Goal: Transaction & Acquisition: Register for event/course

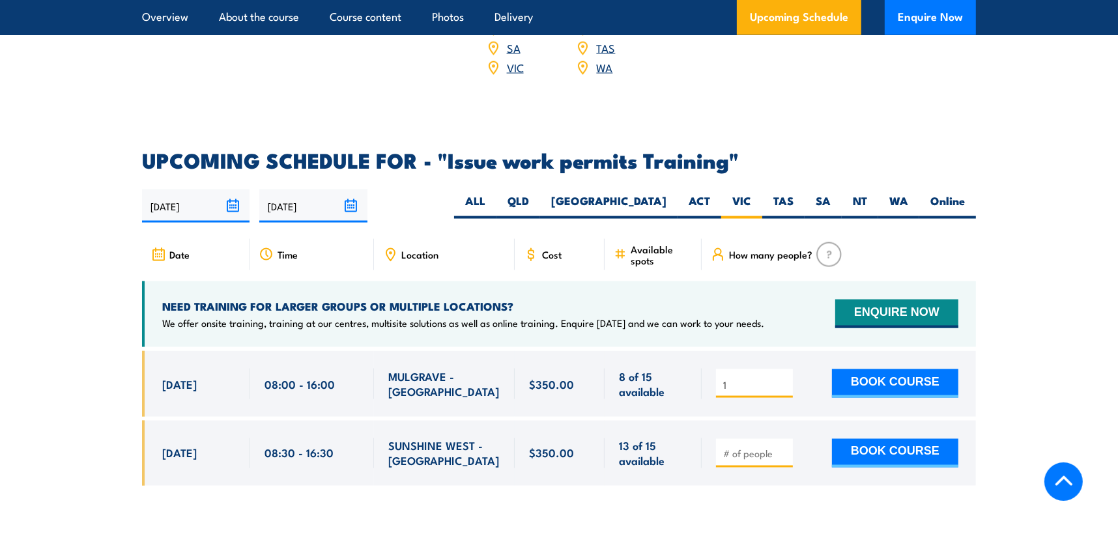
click at [892, 369] on button "BOOK COURSE" at bounding box center [895, 383] width 126 height 29
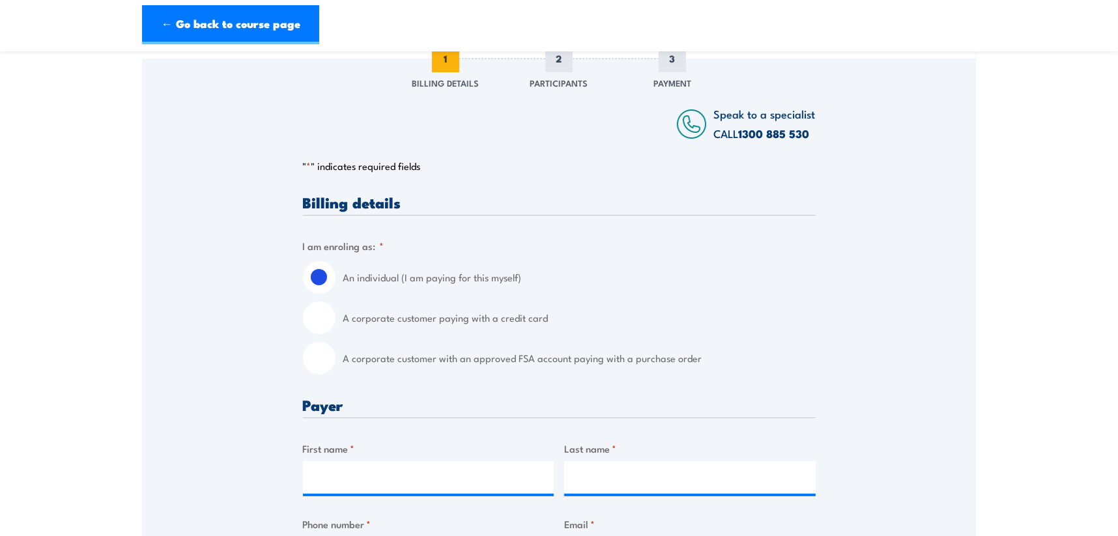
scroll to position [217, 0]
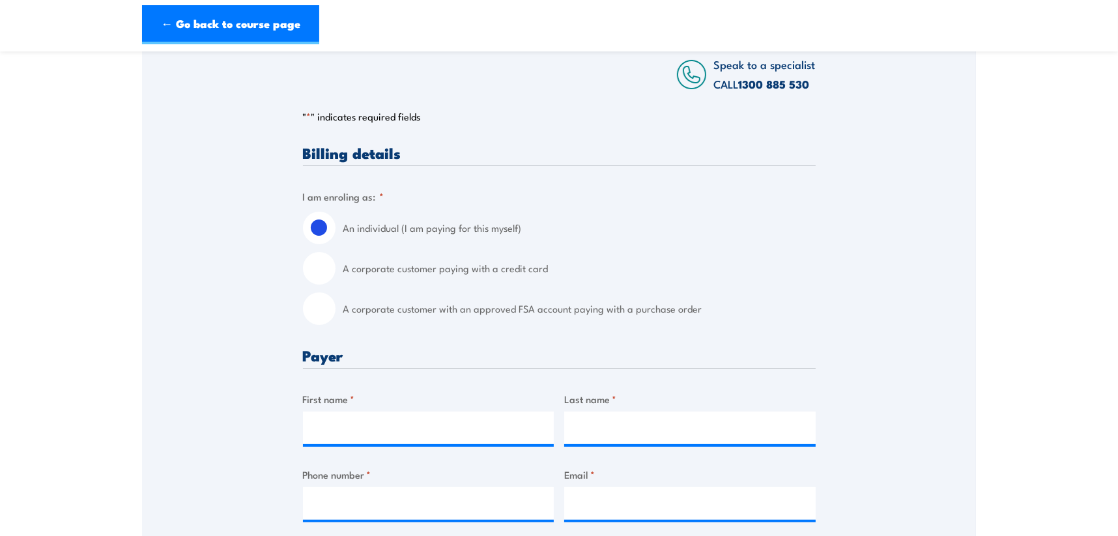
click at [336, 314] on div "A corporate customer with an approved FSA account paying with a purchase order" at bounding box center [559, 309] width 513 height 33
click at [319, 311] on input "A corporate customer with an approved FSA account paying with a purchase order" at bounding box center [319, 309] width 33 height 33
radio input "true"
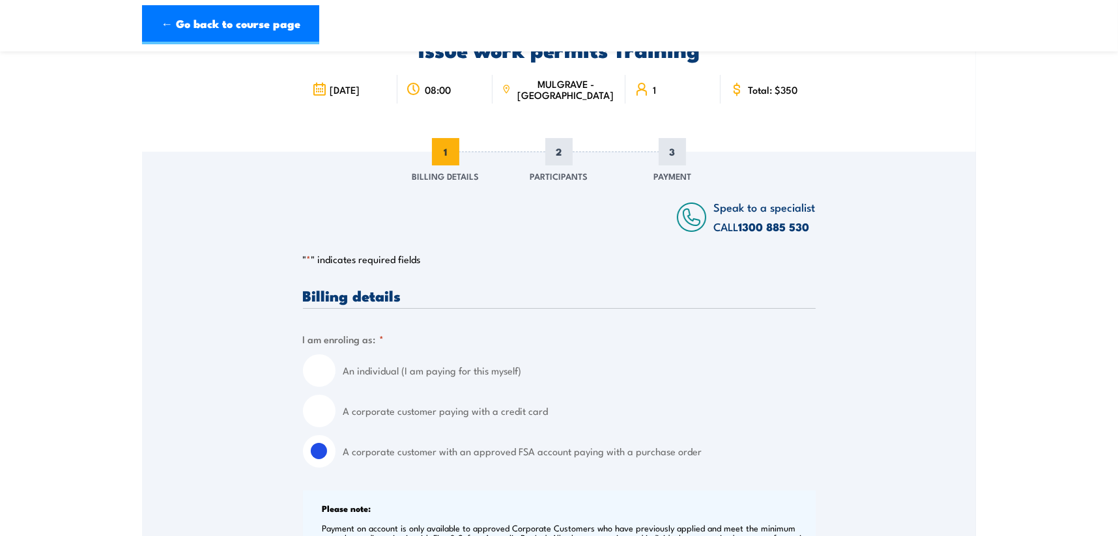
scroll to position [0, 0]
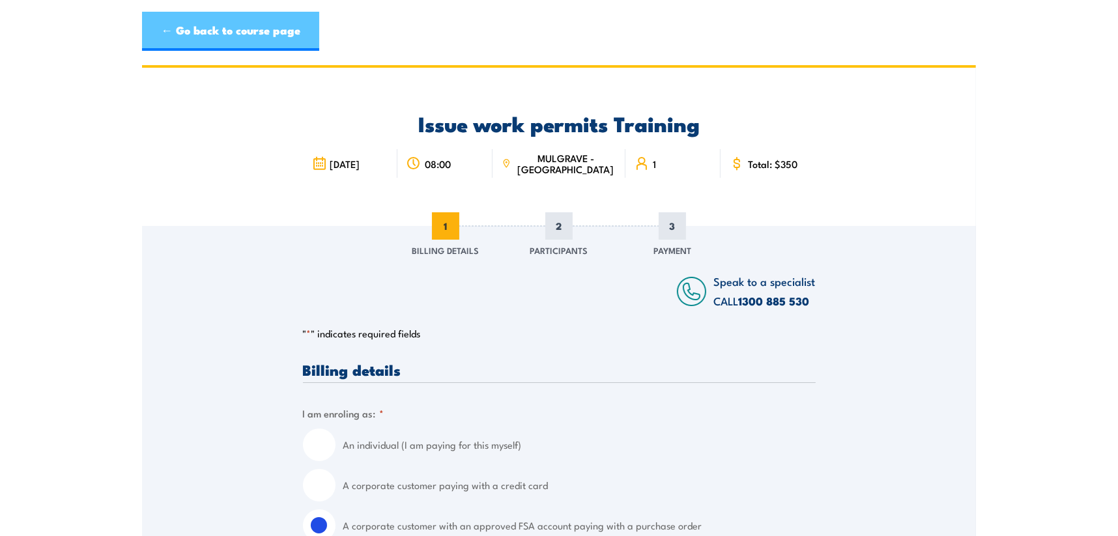
click at [198, 31] on link "← Go back to course page" at bounding box center [230, 31] width 177 height 39
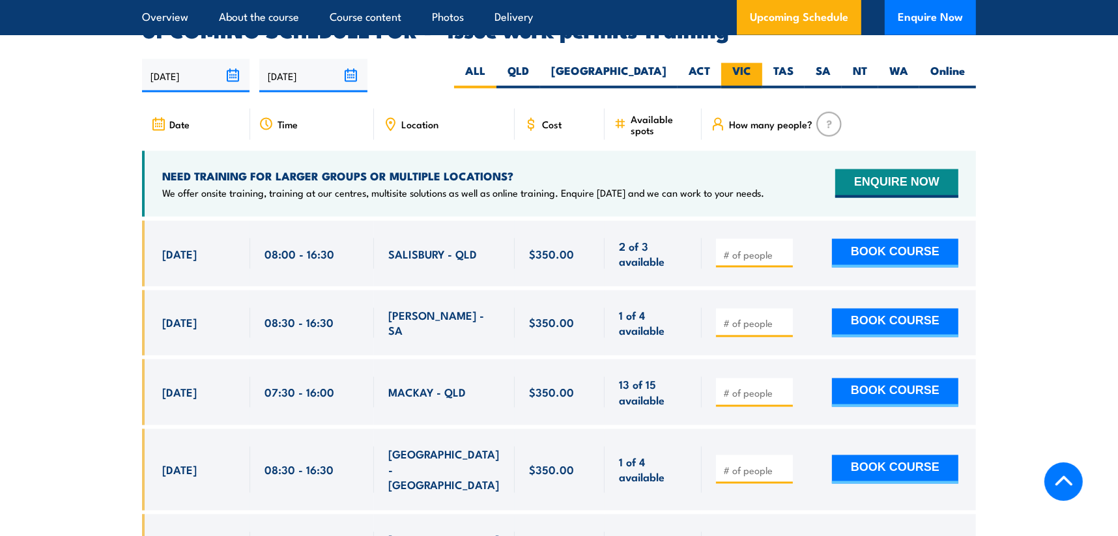
click at [730, 63] on label "VIC" at bounding box center [741, 75] width 41 height 25
click at [751, 63] on input "VIC" at bounding box center [755, 67] width 8 height 8
radio input "true"
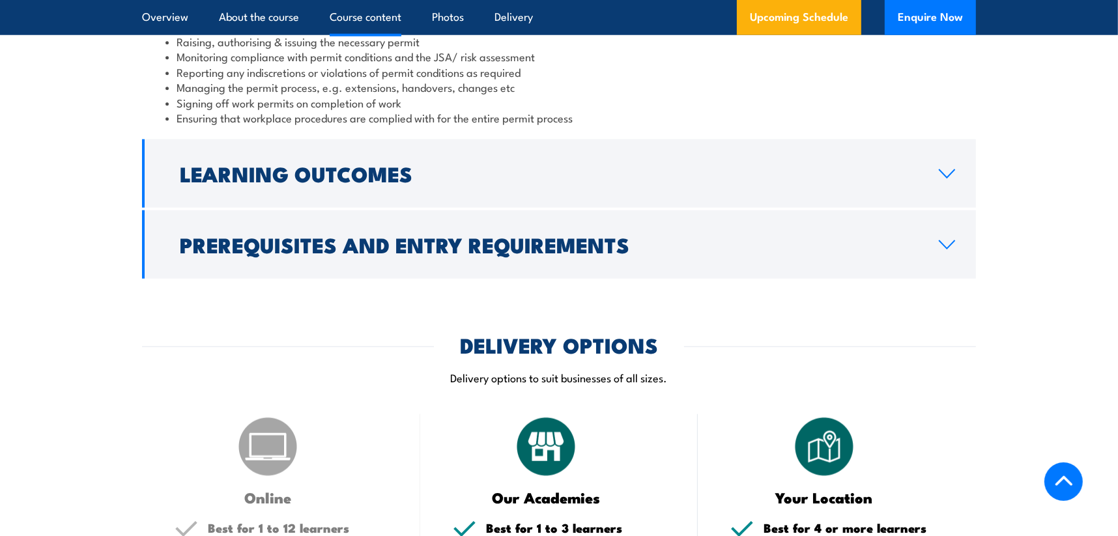
scroll to position [1320, 0]
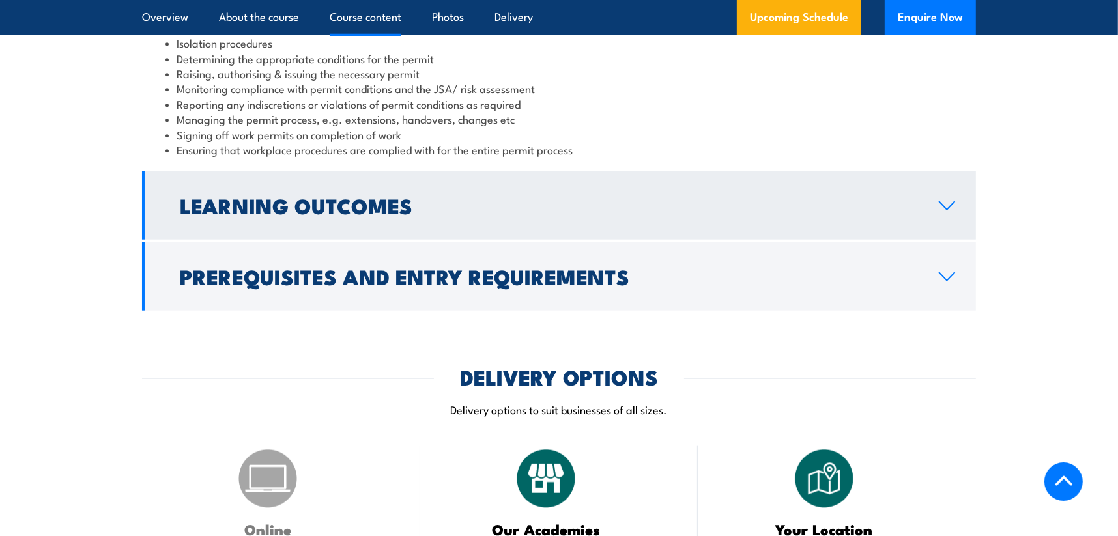
click at [946, 195] on link "Learning Outcomes" at bounding box center [559, 205] width 834 height 68
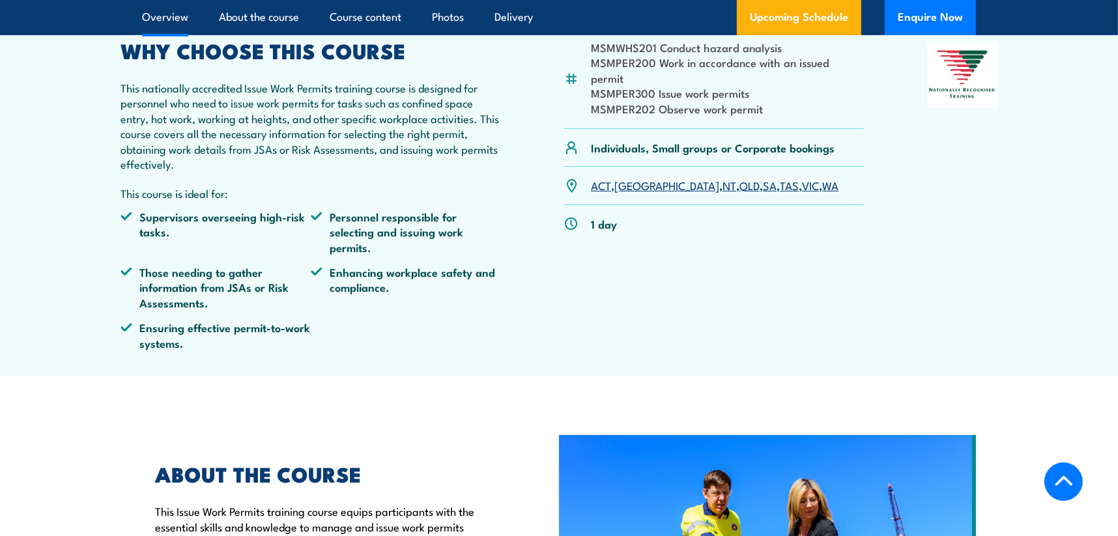
scroll to position [328, 0]
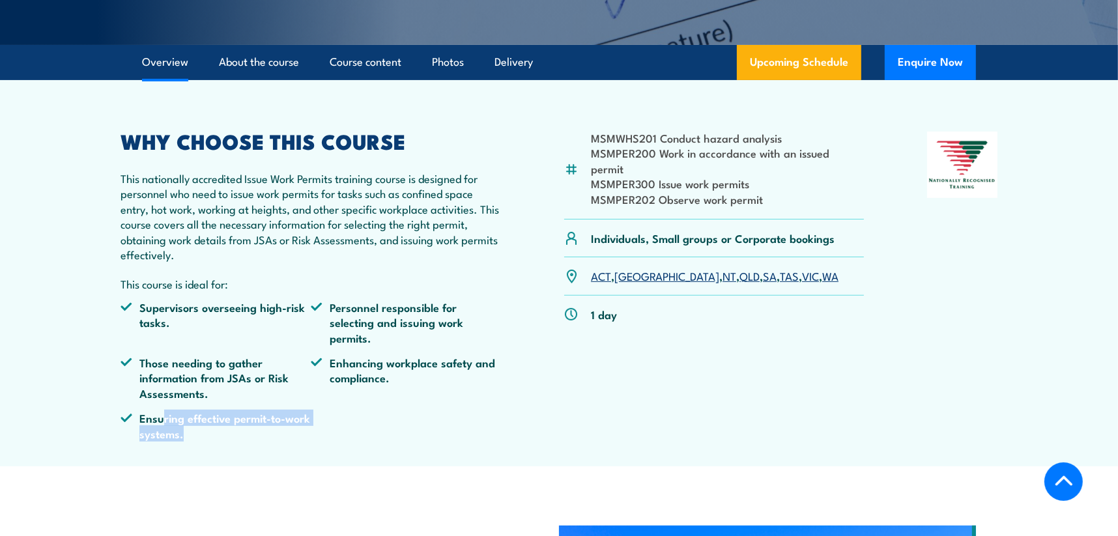
drag, startPoint x: 162, startPoint y: 420, endPoint x: 242, endPoint y: 429, distance: 80.6
click at [242, 429] on li "Ensuring effective permit-to-work systems." at bounding box center [216, 426] width 190 height 31
click at [429, 334] on li "Personnel responsible for selecting and issuing work permits." at bounding box center [406, 323] width 190 height 46
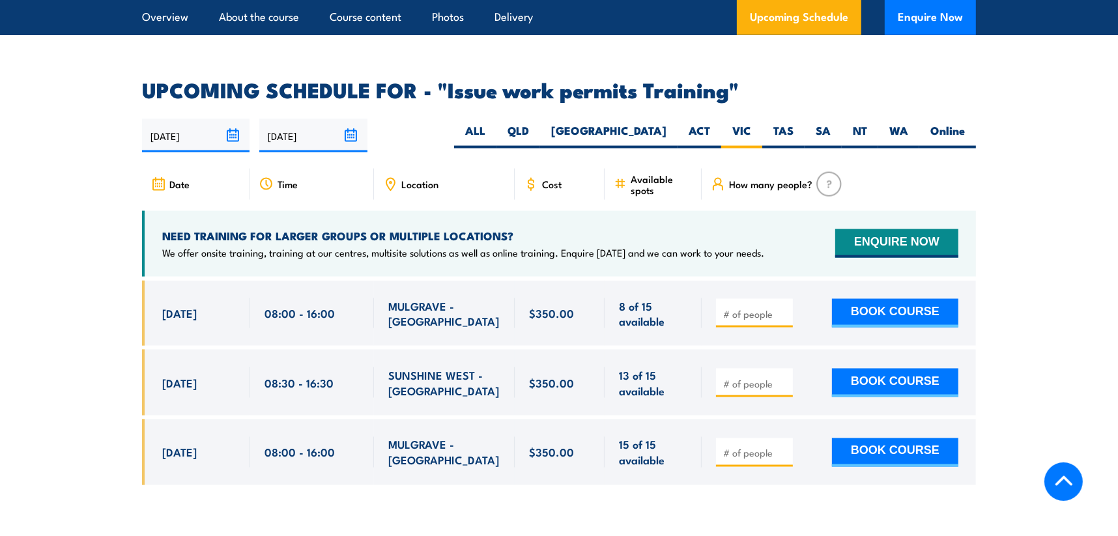
scroll to position [2066, 0]
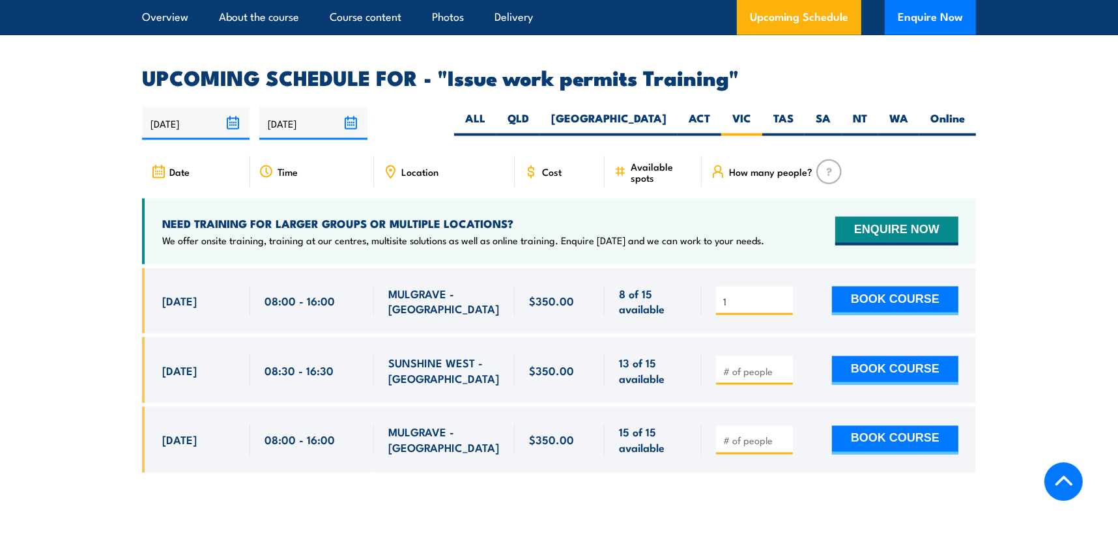
click at [785, 295] on input "1" at bounding box center [755, 301] width 65 height 13
type input "2"
click at [785, 295] on input "2" at bounding box center [755, 301] width 65 height 13
click at [908, 287] on button "BOOK COURSE" at bounding box center [895, 301] width 126 height 29
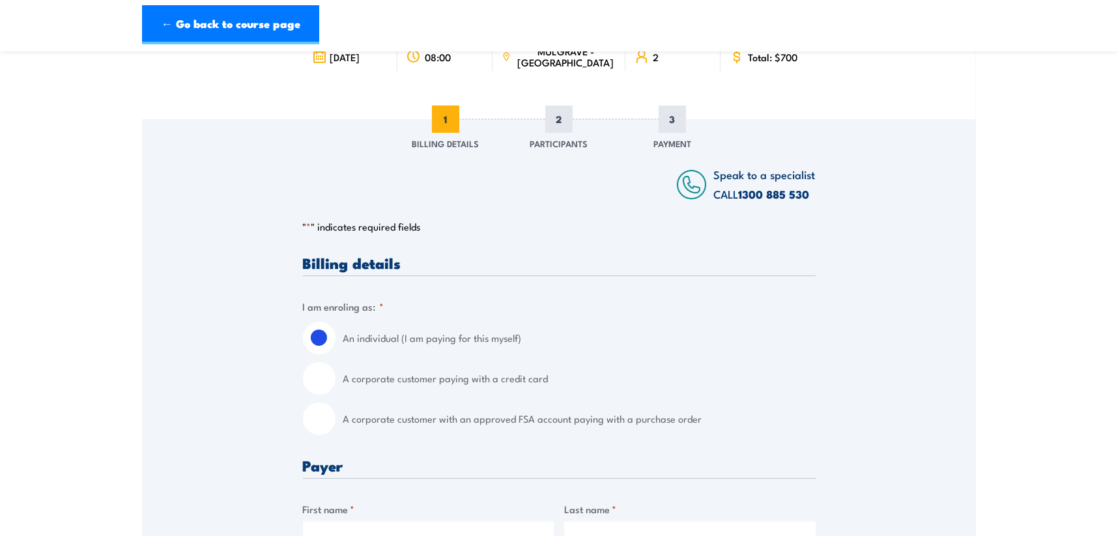
scroll to position [130, 0]
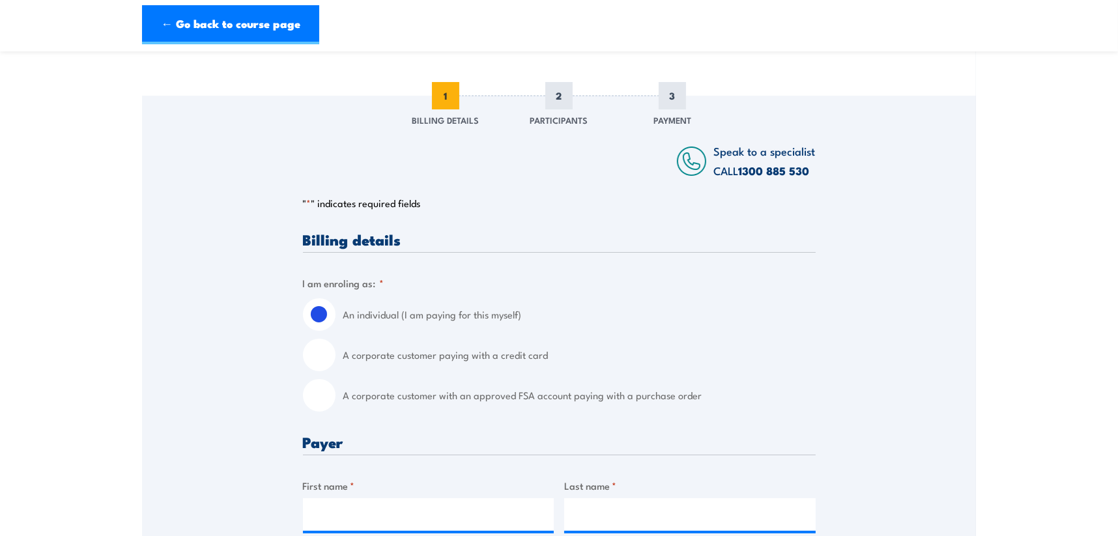
click at [328, 400] on input "A corporate customer with an approved FSA account paying with a purchase order" at bounding box center [319, 395] width 33 height 33
radio input "true"
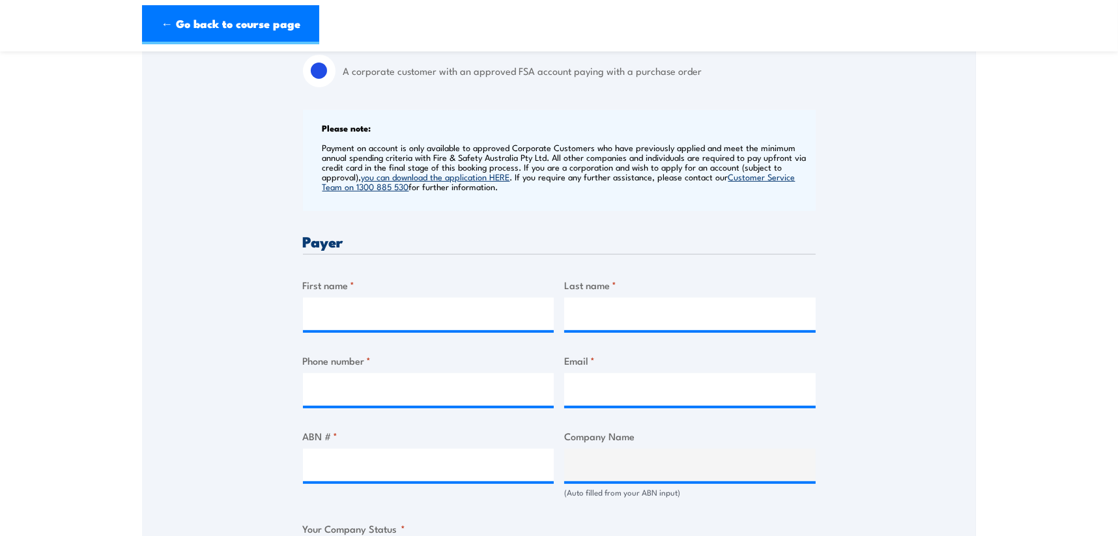
scroll to position [478, 0]
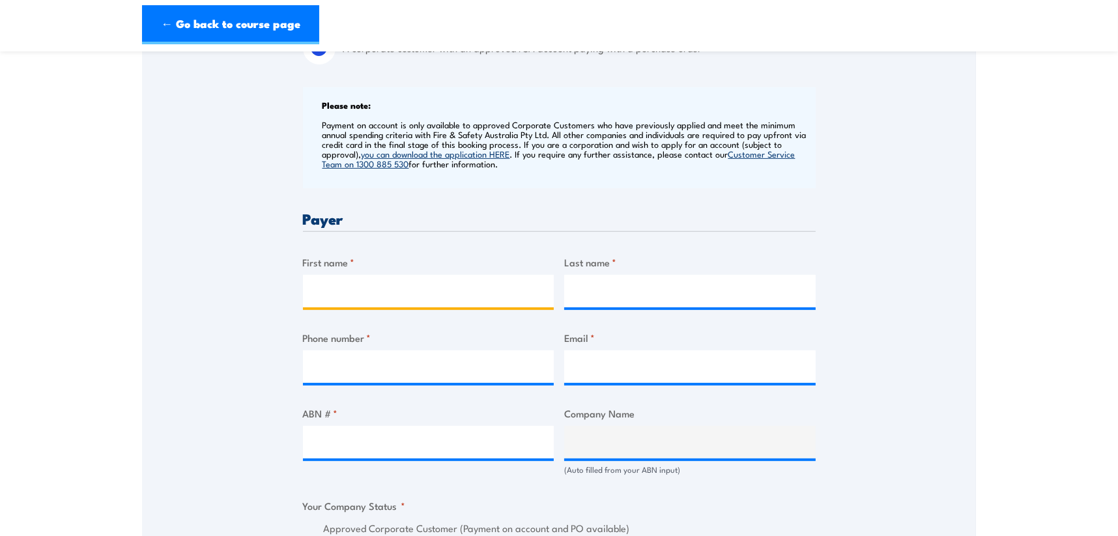
click at [404, 292] on input "First name *" at bounding box center [429, 291] width 252 height 33
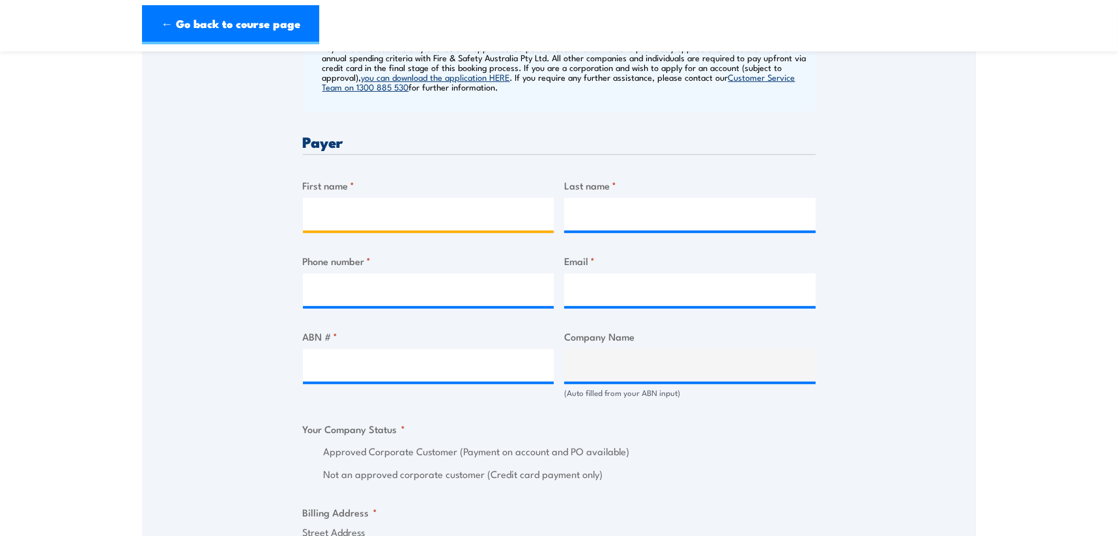
scroll to position [521, 0]
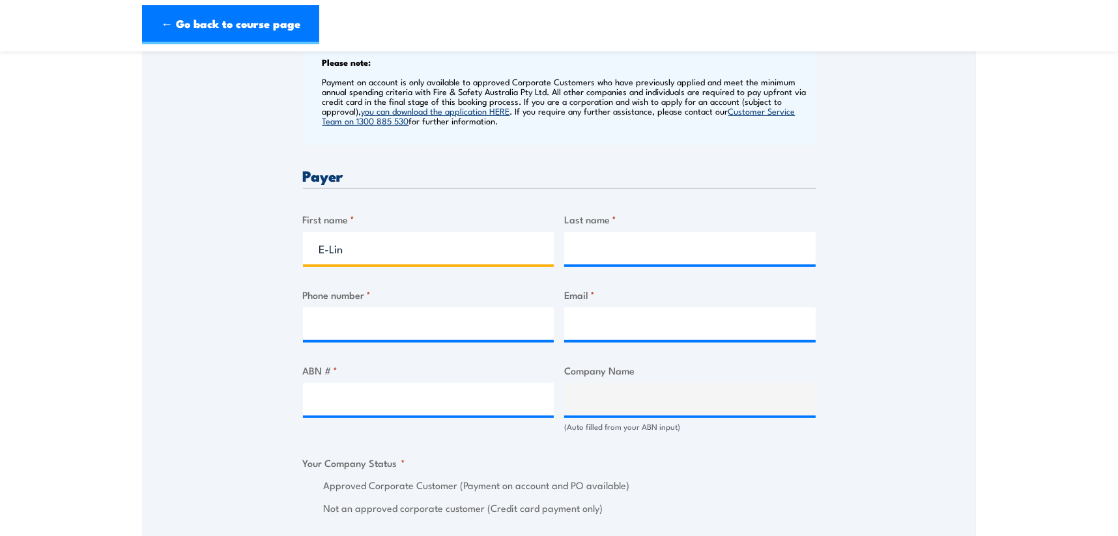
type input "E-Lin"
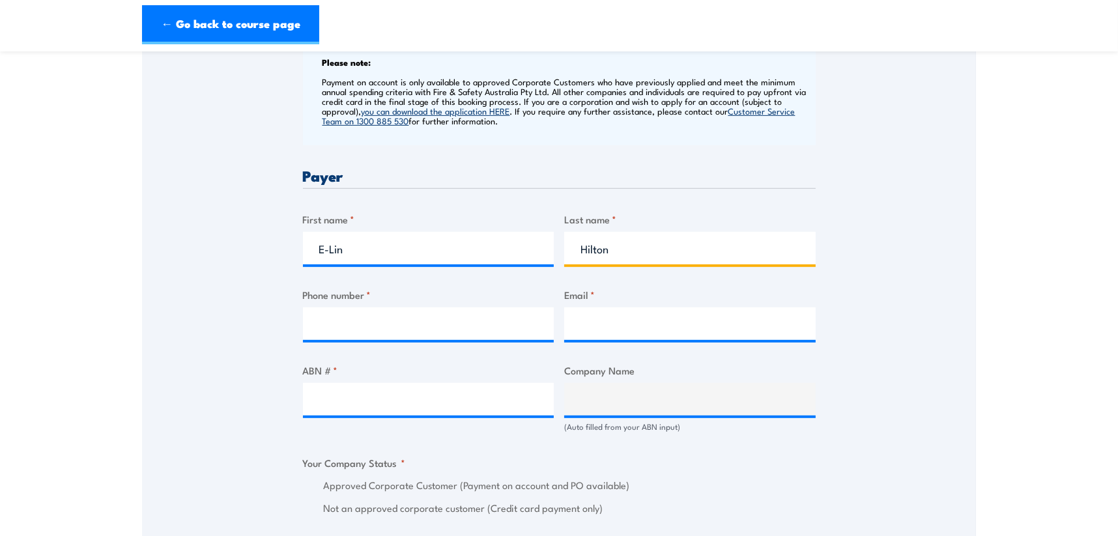
type input "Hilton"
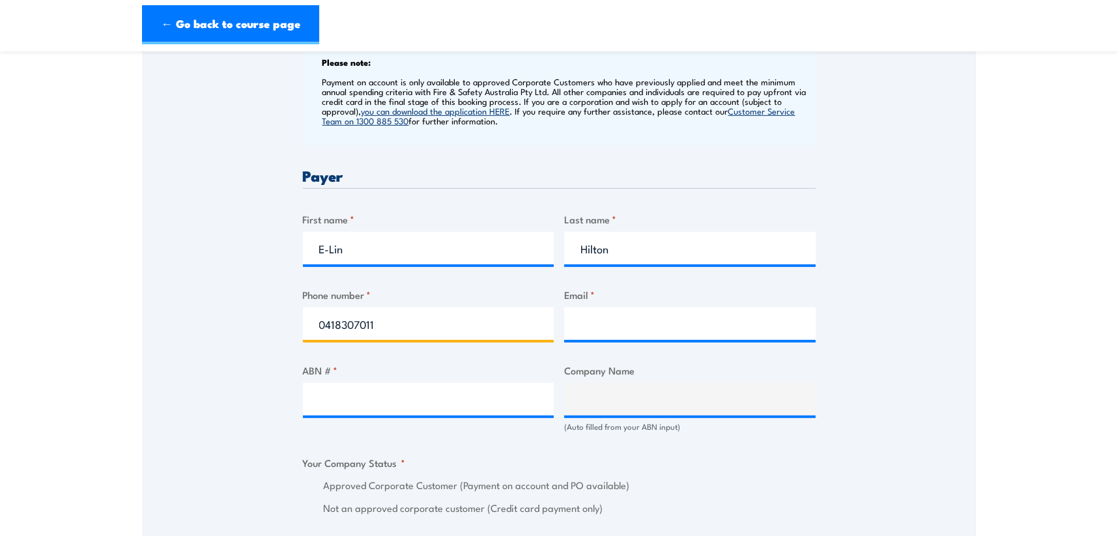
type input "0418307011"
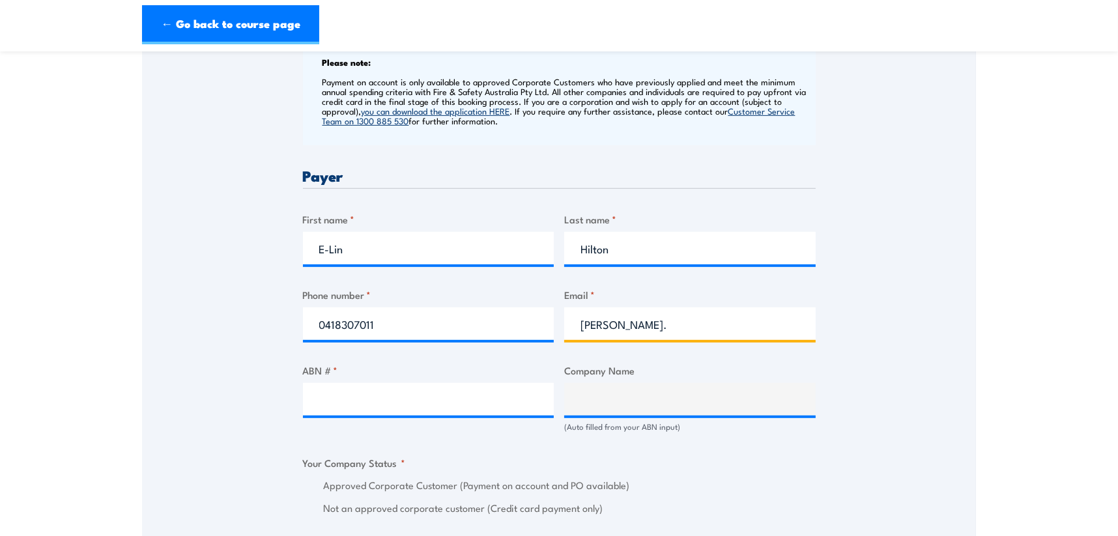
type input "elaine.hilton@apac.bgis.com"
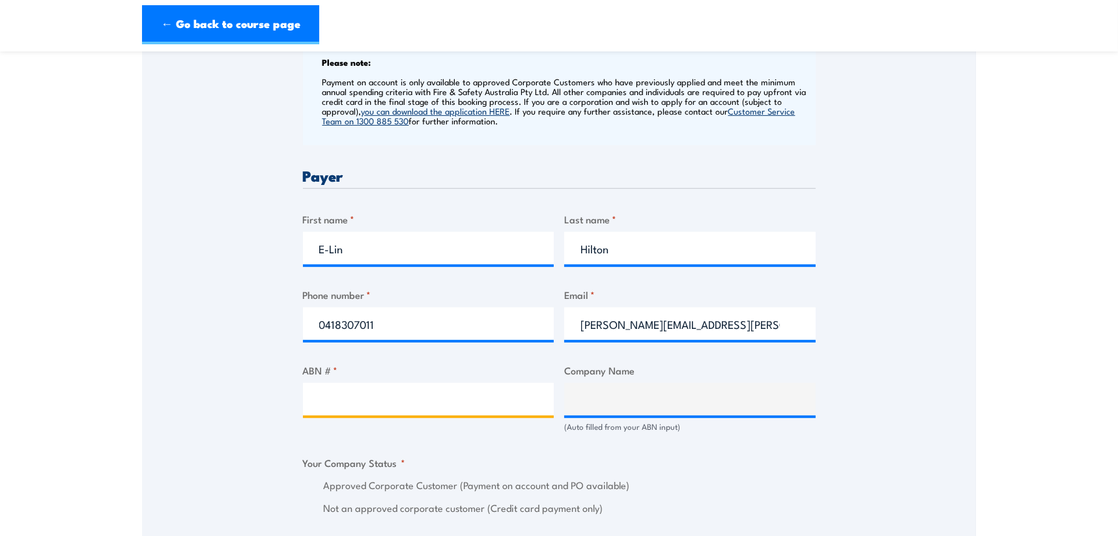
click at [411, 396] on input "ABN # *" at bounding box center [429, 399] width 252 height 33
paste input "83 064 638 197"
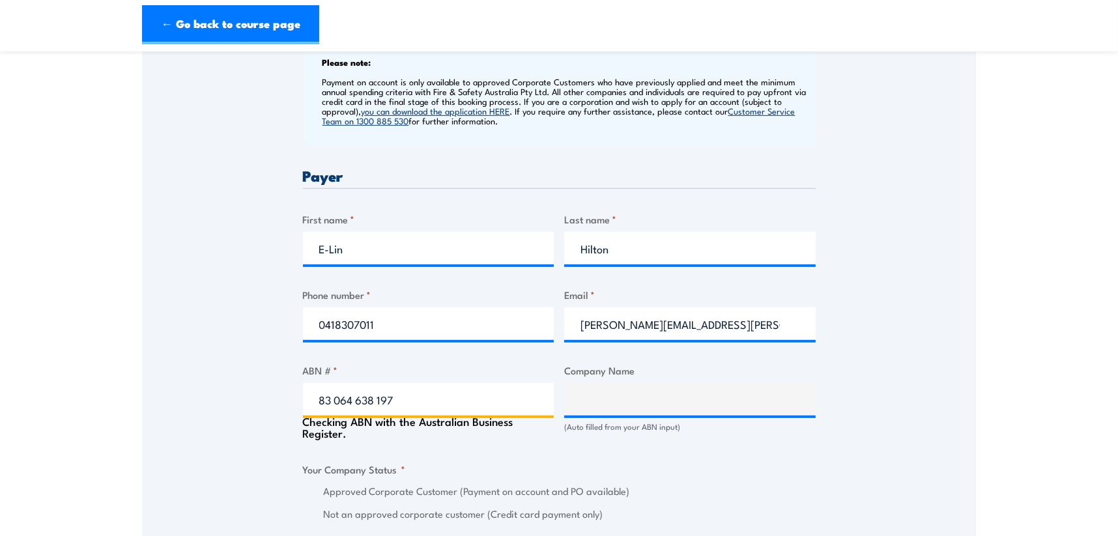
type input "83 064 638 197"
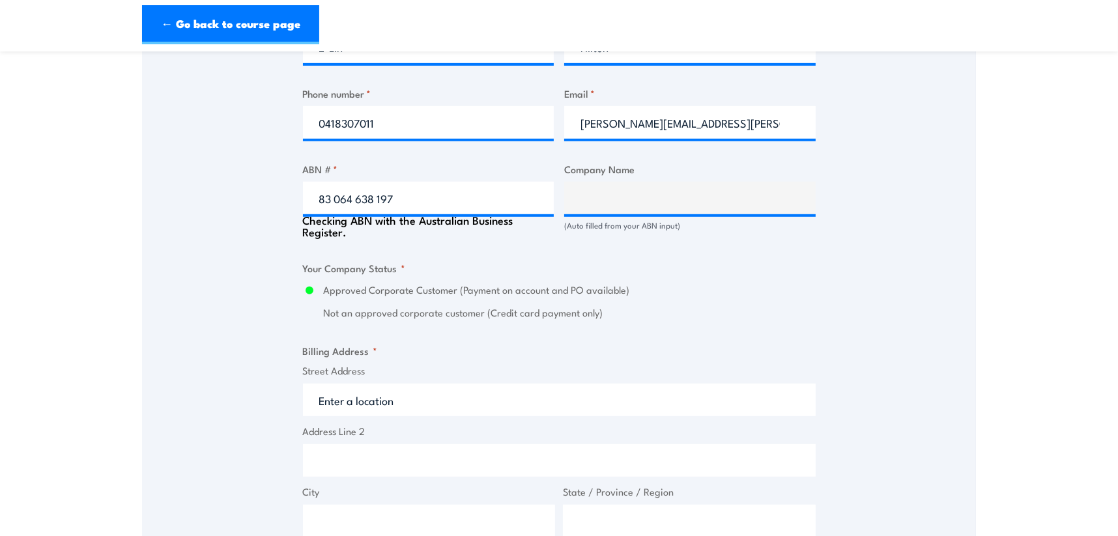
type input "BGIS PTY LTD"
radio input "true"
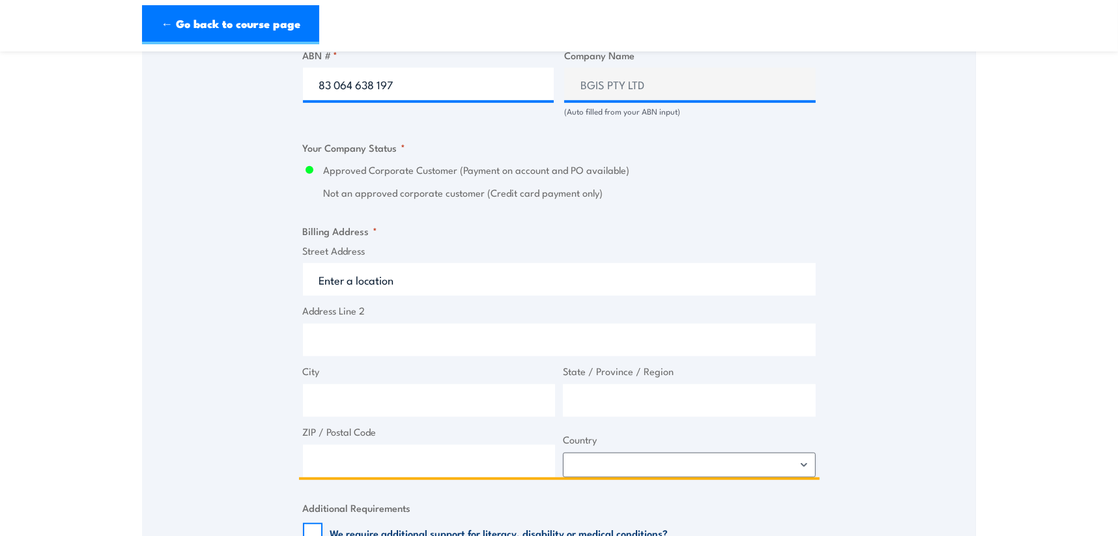
scroll to position [853, 0]
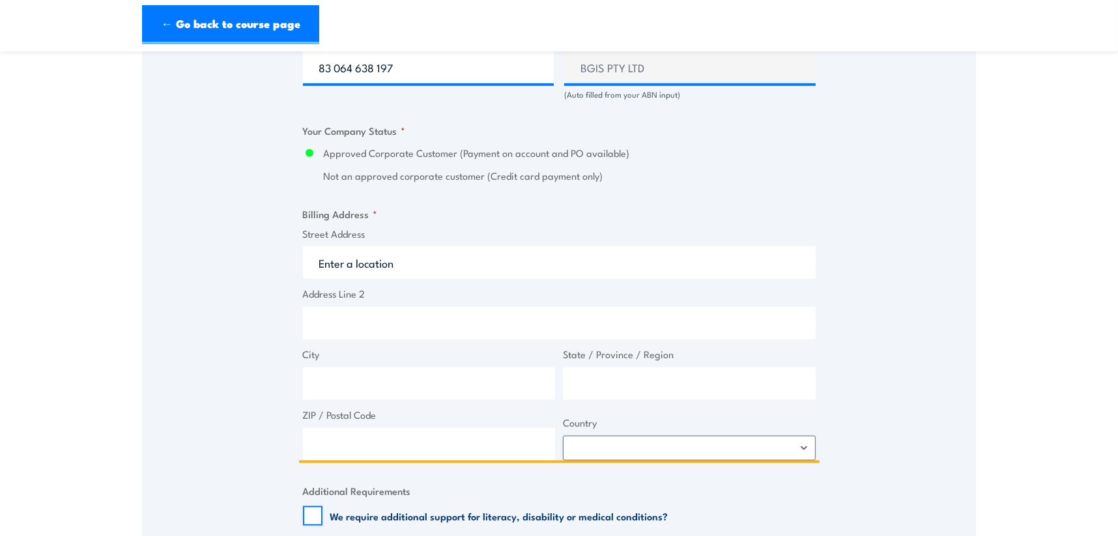
click at [373, 264] on input "Street Address" at bounding box center [559, 262] width 513 height 33
click at [368, 260] on input "Street Address" at bounding box center [559, 262] width 513 height 33
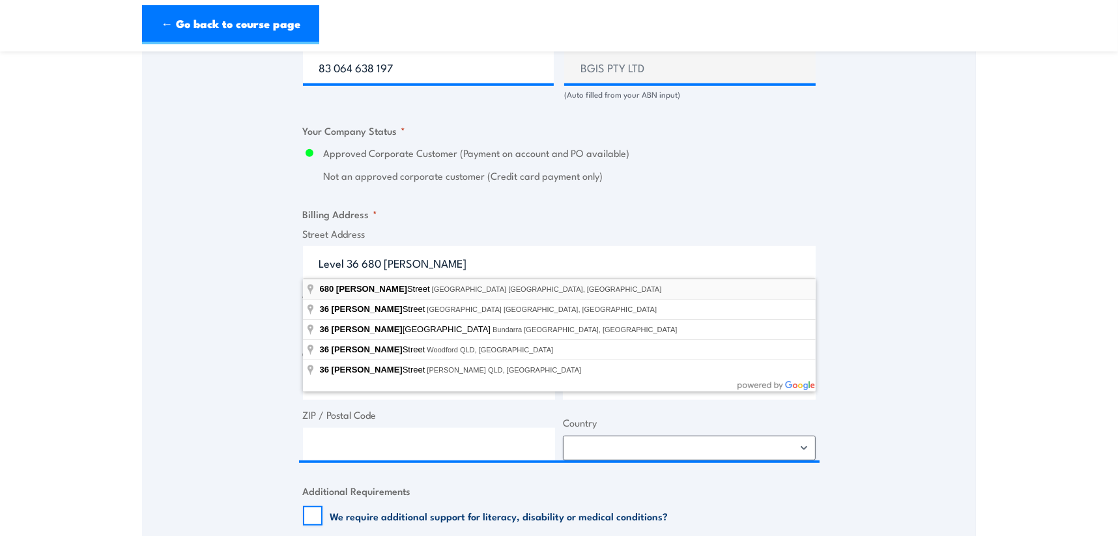
type input "680 George Street, Sydney NSW, Australia"
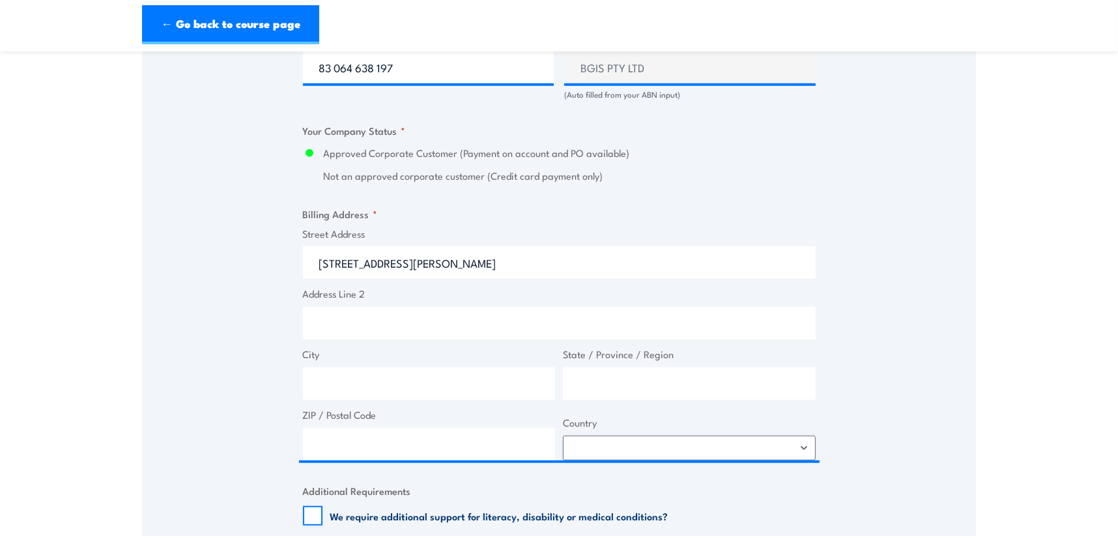
type input "680 George St"
type input "Sydney"
type input "New South Wales"
type input "2000"
select select "Australia"
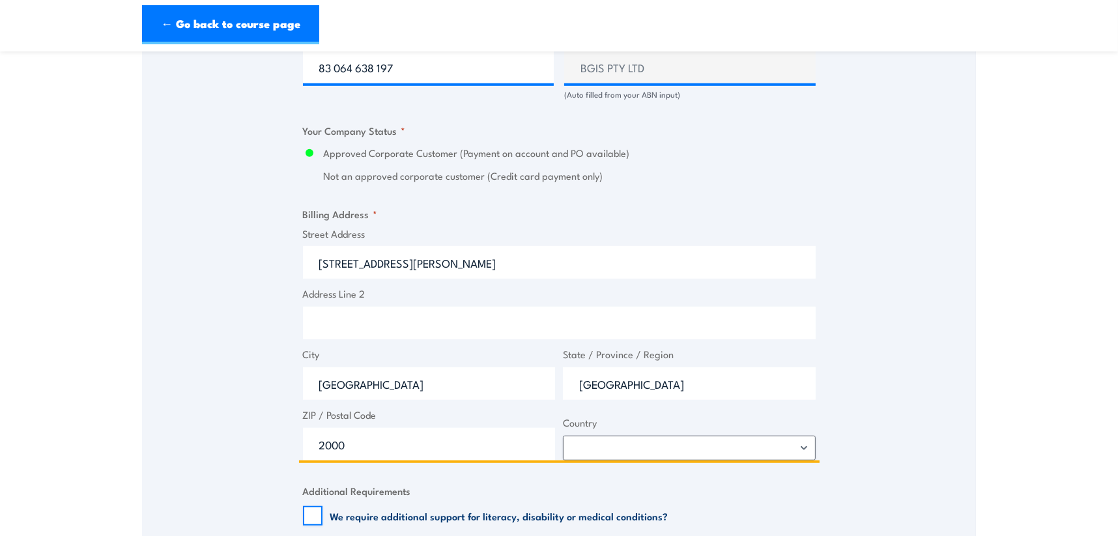
click at [377, 330] on input "Address Line 2" at bounding box center [559, 323] width 513 height 33
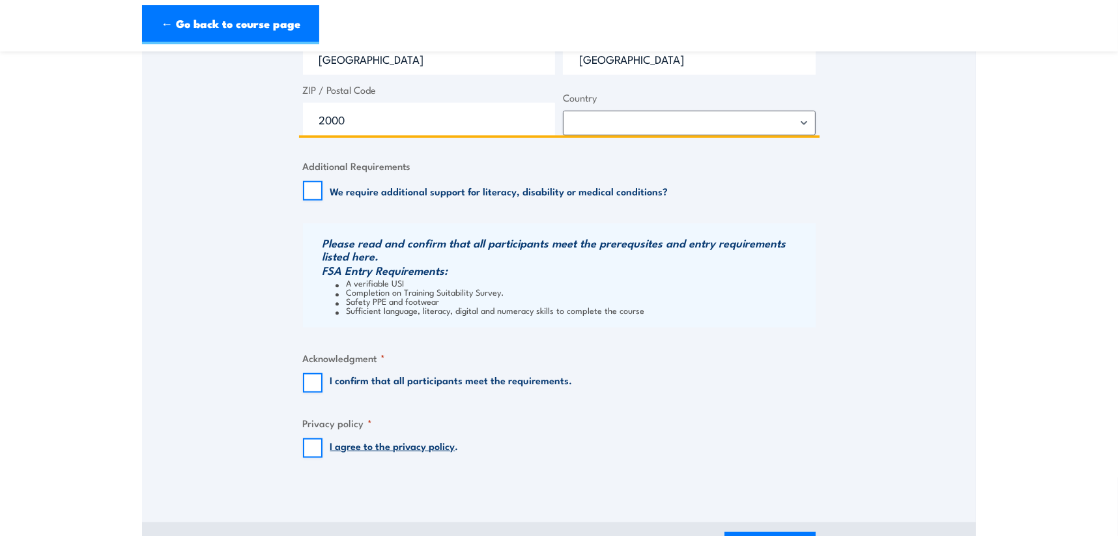
scroll to position [1244, 0]
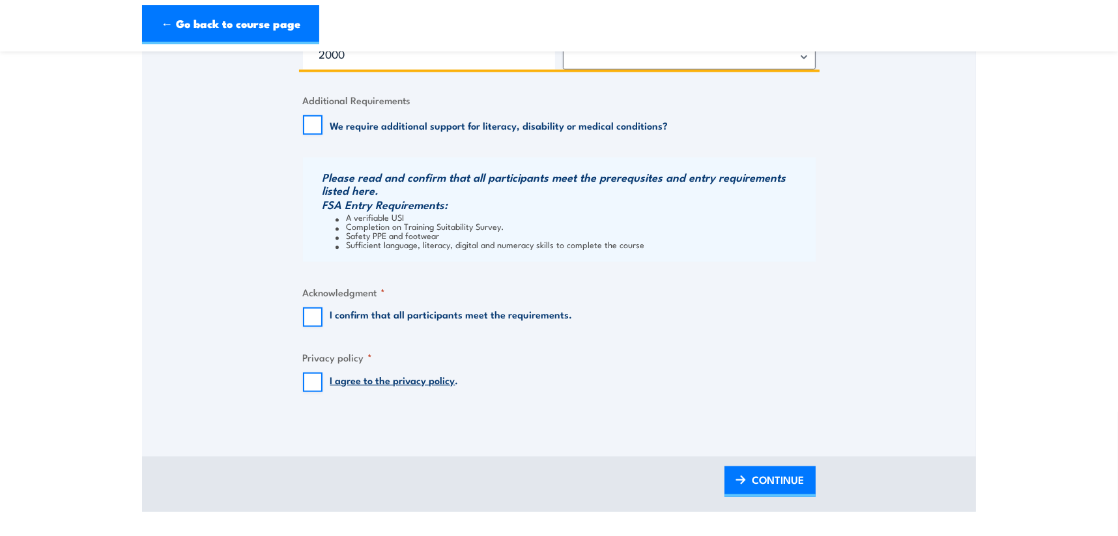
type input "Level 36"
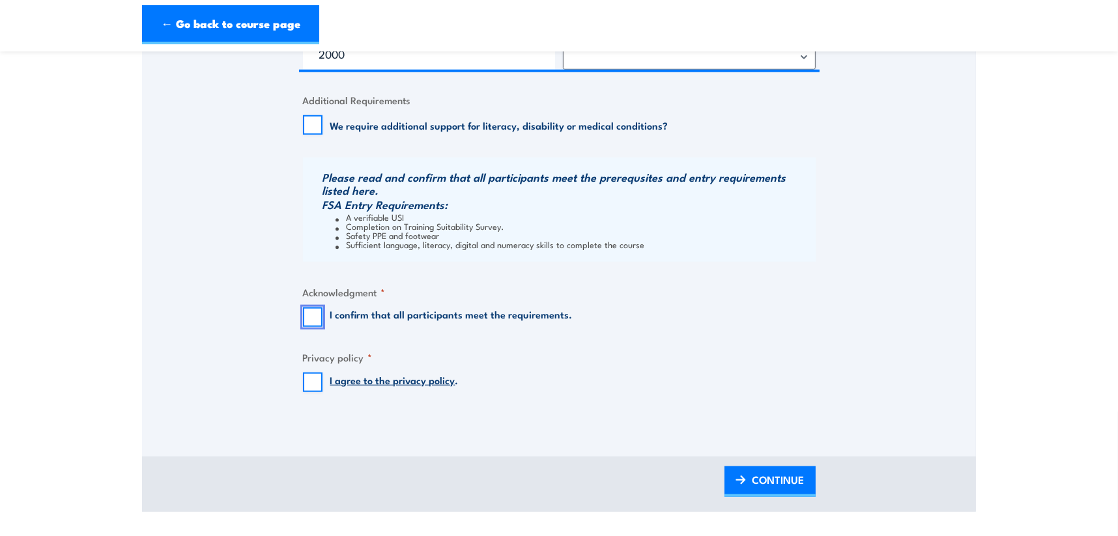
click at [308, 317] on input "I confirm that all participants meet the requirements." at bounding box center [313, 318] width 20 height 20
checkbox input "true"
click at [307, 383] on input "I agree to the privacy policy ." at bounding box center [313, 383] width 20 height 20
checkbox input "true"
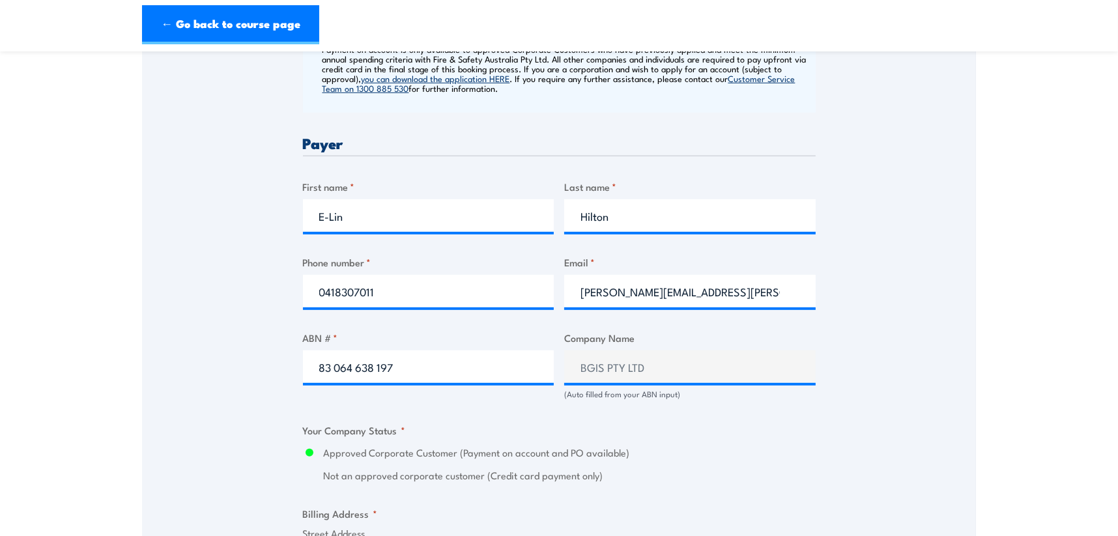
scroll to position [549, 0]
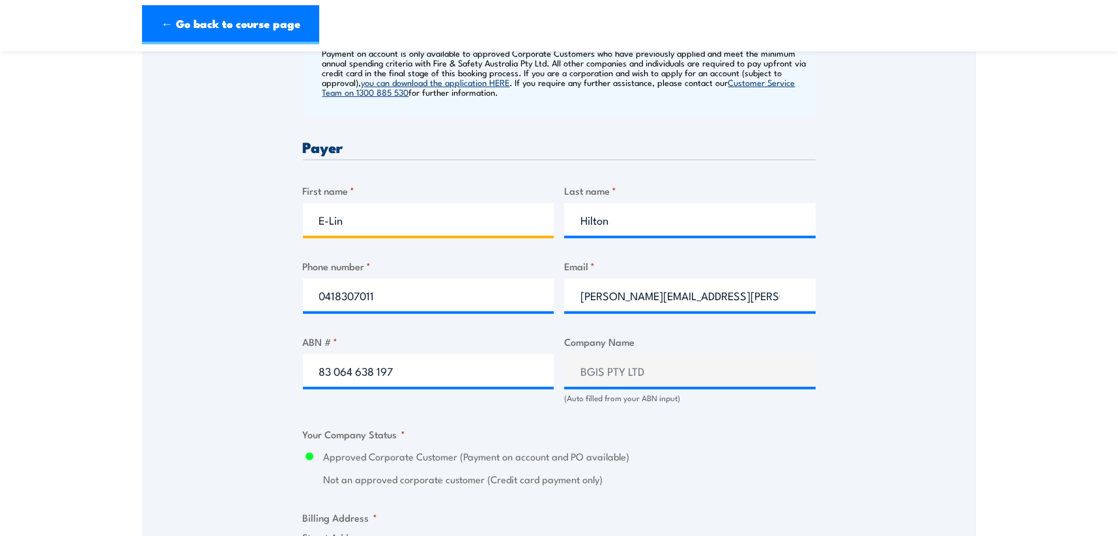
drag, startPoint x: 353, startPoint y: 222, endPoint x: 369, endPoint y: 183, distance: 42.1
click at [248, 217] on div "Speak to a specialist CALL 1300 885 530 CALL 1300 885 530 " * " indicates requi…" at bounding box center [559, 396] width 834 height 1438
type input "Elaine"
click at [886, 185] on div "Speak to a specialist CALL 1300 885 530 CALL 1300 885 530 " * " indicates requi…" at bounding box center [559, 396] width 834 height 1438
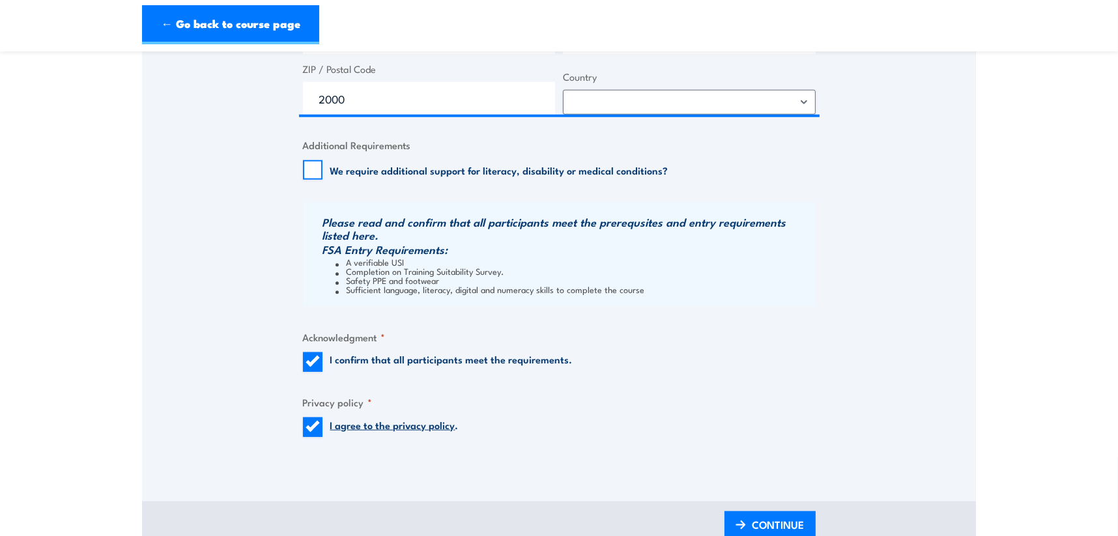
scroll to position [1374, 0]
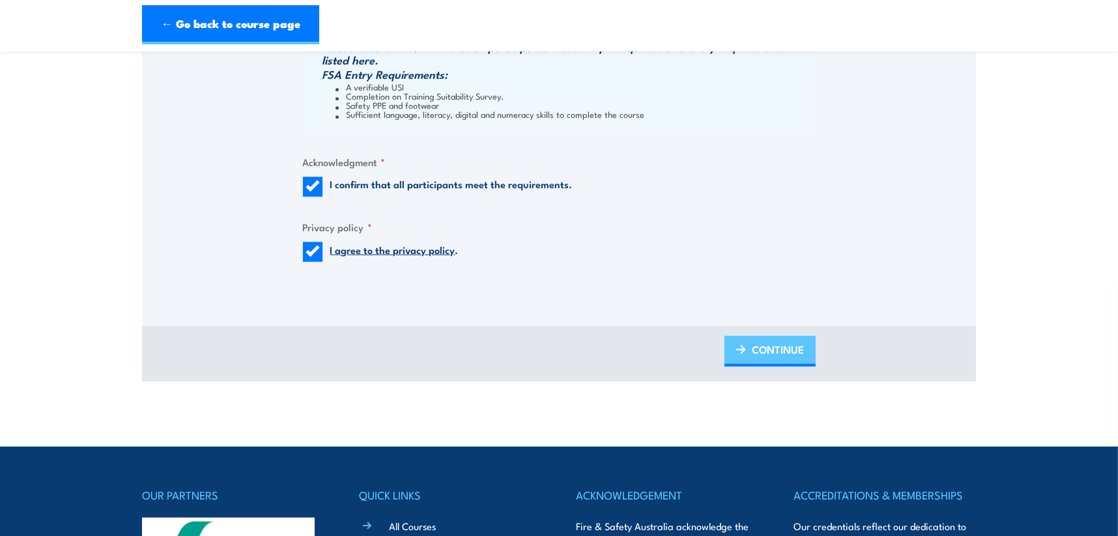
click at [774, 351] on span "CONTINUE" at bounding box center [779, 349] width 52 height 35
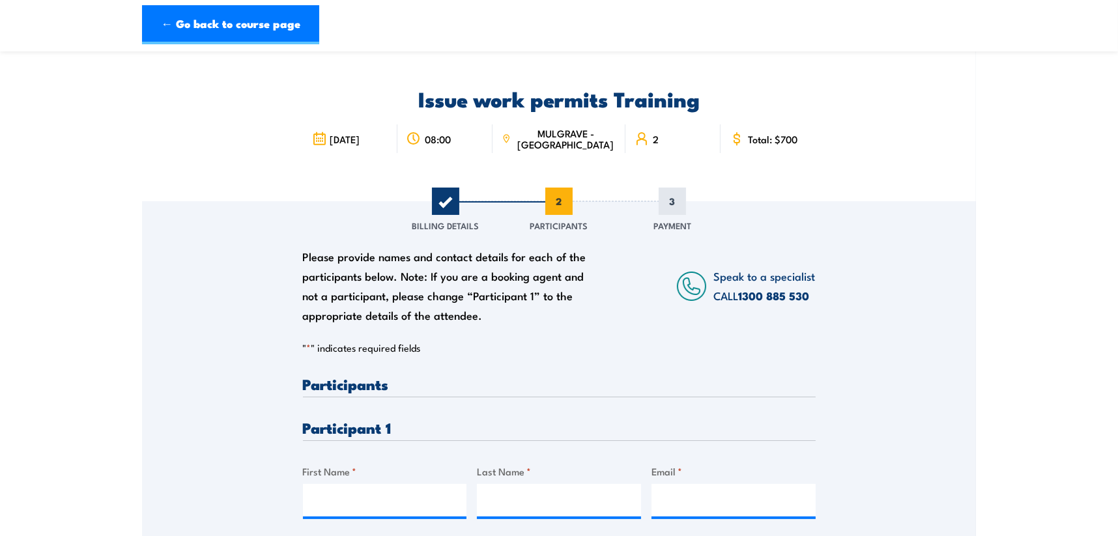
scroll to position [130, 0]
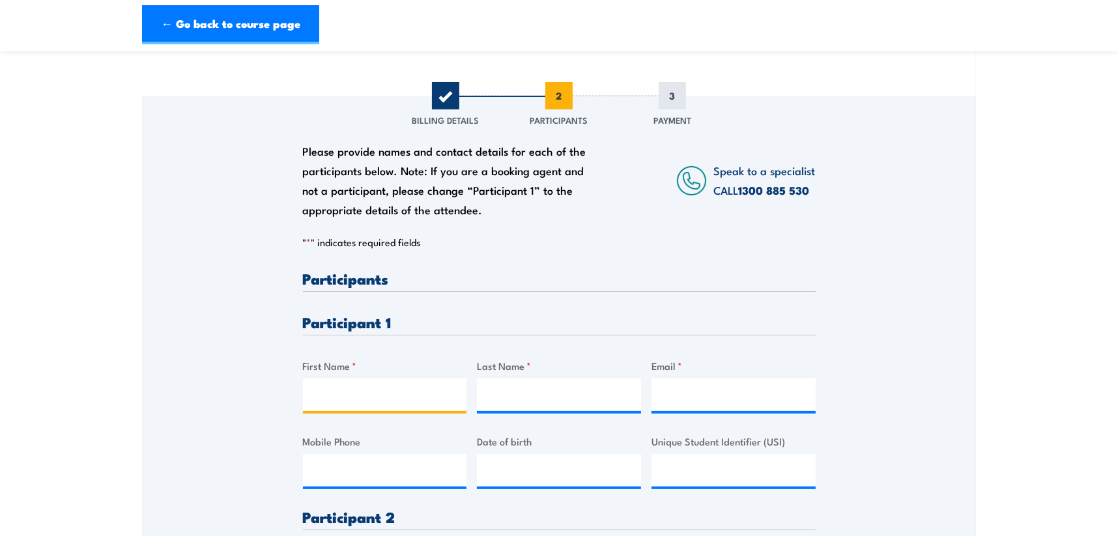
click at [389, 393] on input "First Name *" at bounding box center [385, 395] width 164 height 33
click at [772, 263] on div "" * " indicates required fields 1 Billing Details 2 Participants 3 Payment Bill…" at bounding box center [559, 473] width 513 height 474
click at [386, 399] on input "First Name *" at bounding box center [385, 395] width 164 height 33
click at [394, 390] on input "E-Lin" at bounding box center [385, 395] width 164 height 33
type input "E-Lin"
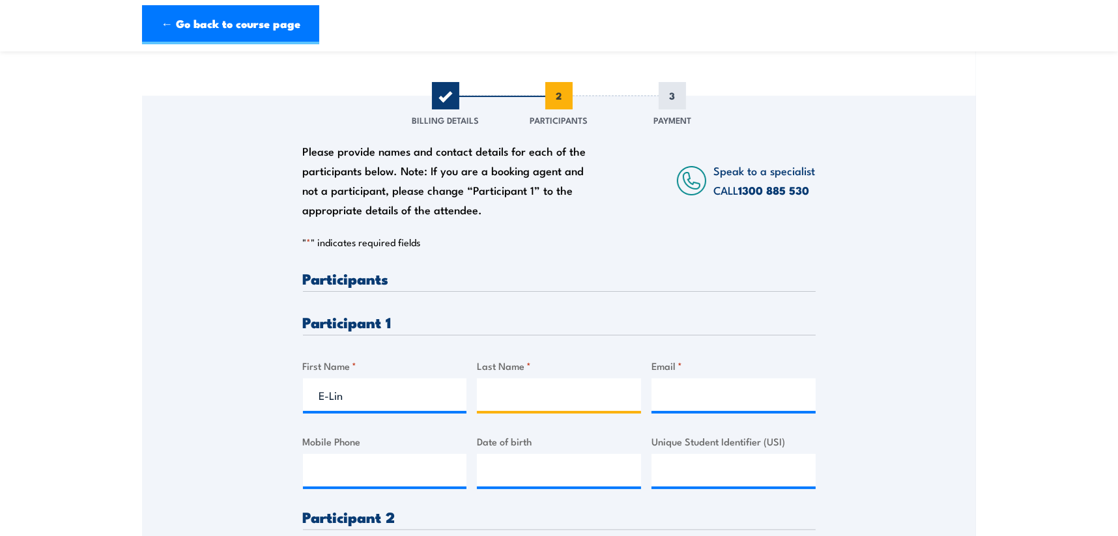
click at [545, 399] on input "Last Name *" at bounding box center [559, 395] width 164 height 33
type input "Hilton"
click at [691, 395] on input "Email *" at bounding box center [734, 395] width 164 height 33
click at [686, 400] on input "Email *" at bounding box center [734, 395] width 164 height 33
type input "elaine.hilton@apac.bgis.com"
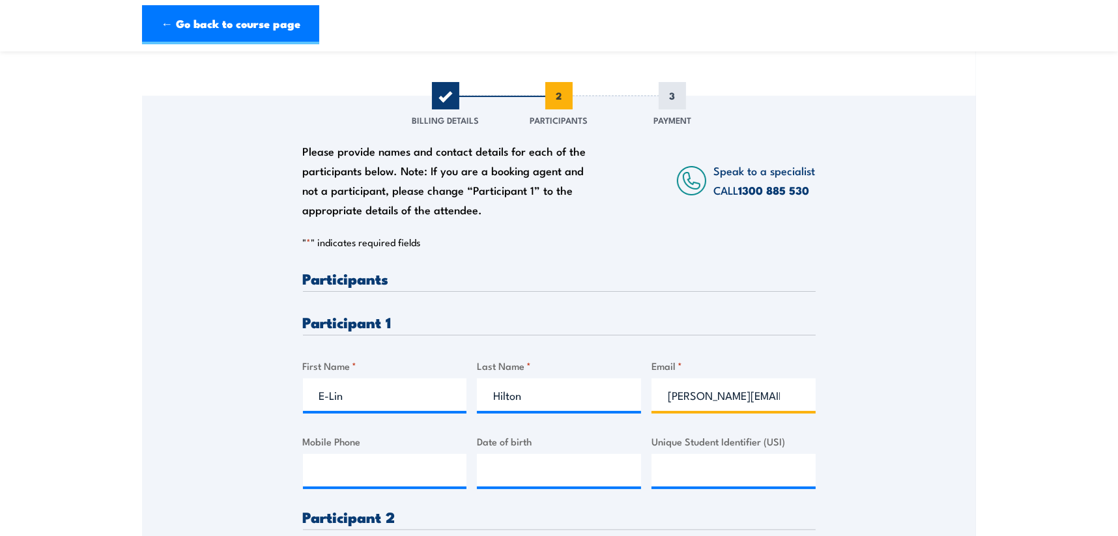
type input "0418307011"
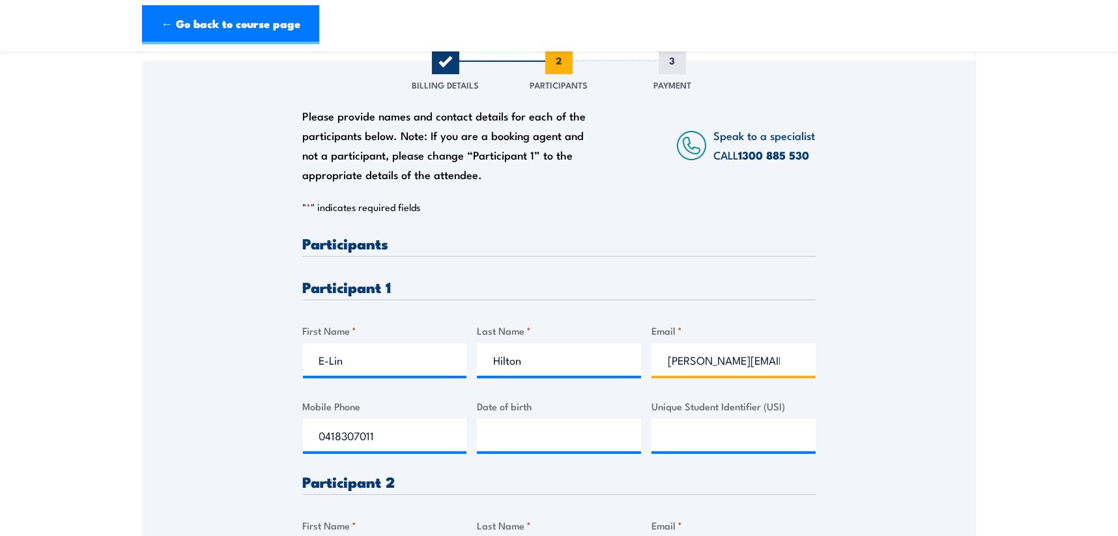
scroll to position [217, 0]
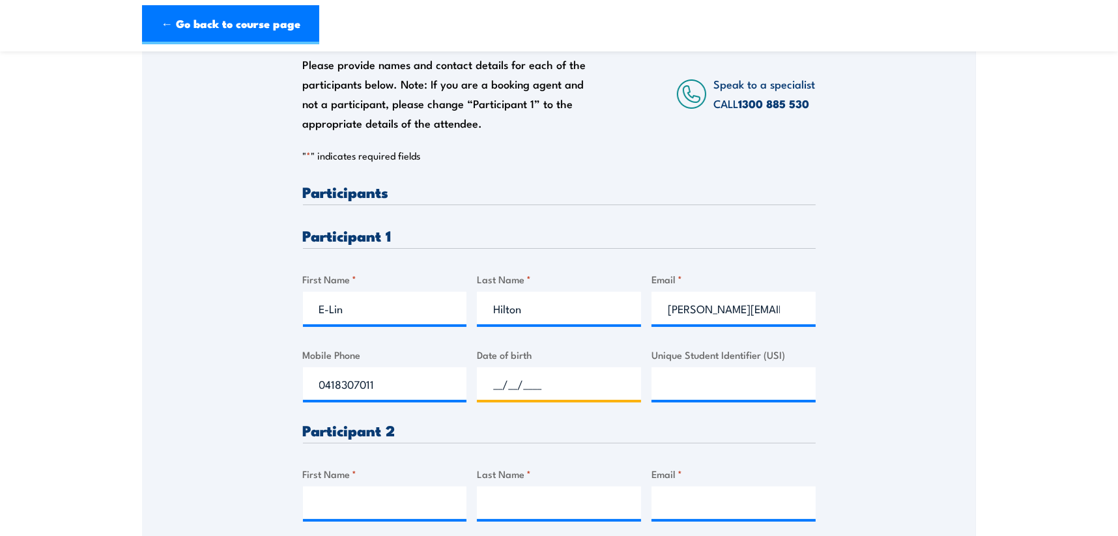
click at [570, 387] on input "__/__/____" at bounding box center [559, 384] width 164 height 33
type input "27/11/1975"
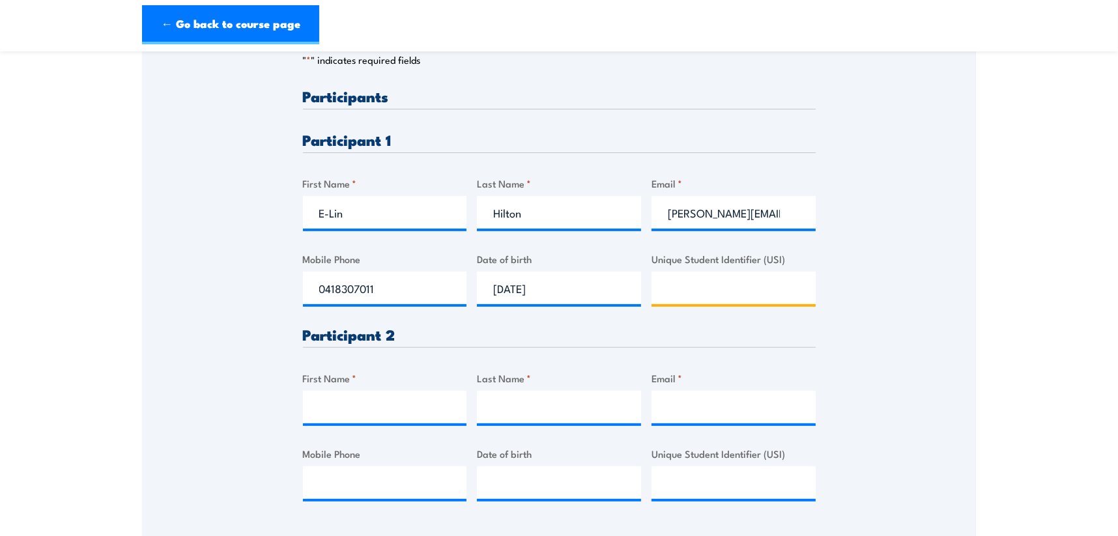
scroll to position [347, 0]
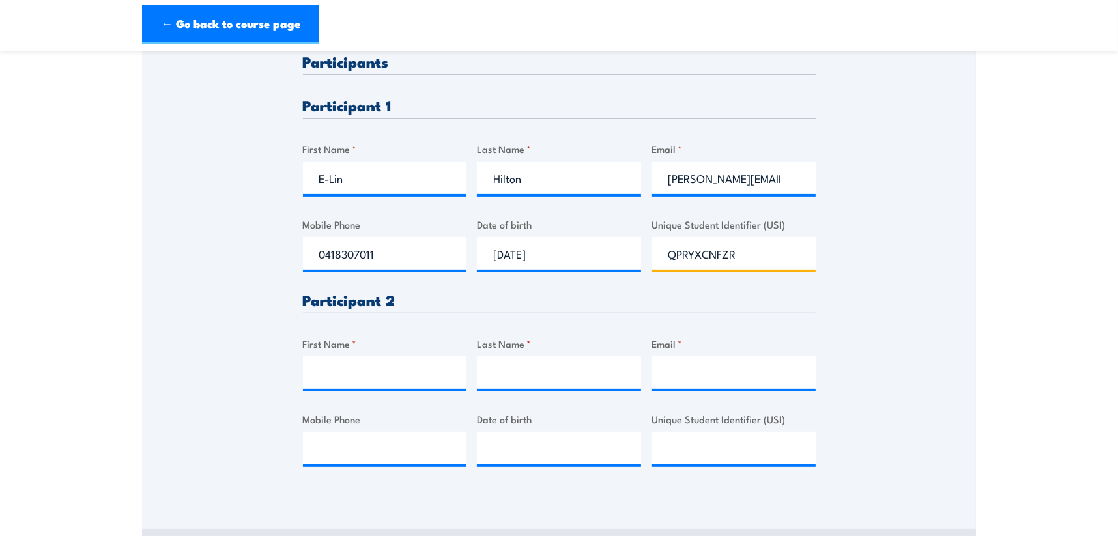
type input "QPRYXCNFZR"
click at [407, 367] on input "First Name *" at bounding box center [385, 372] width 164 height 33
type input "c"
type input "Colin"
type input "Hilton"
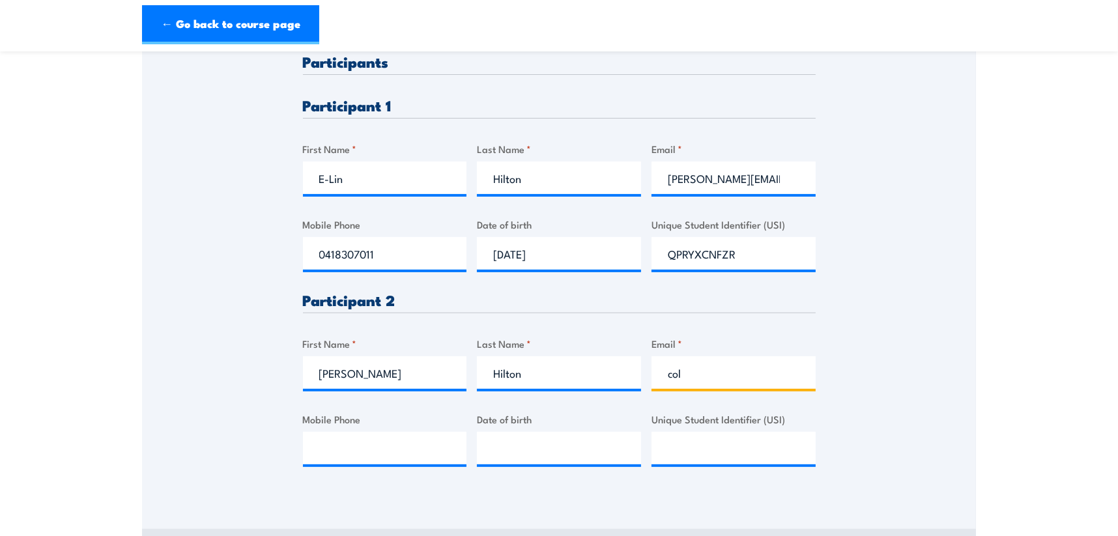
type input "Colin.Hilton@apac.bgis.com"
click at [366, 448] on input "Mobile Phone" at bounding box center [385, 448] width 164 height 33
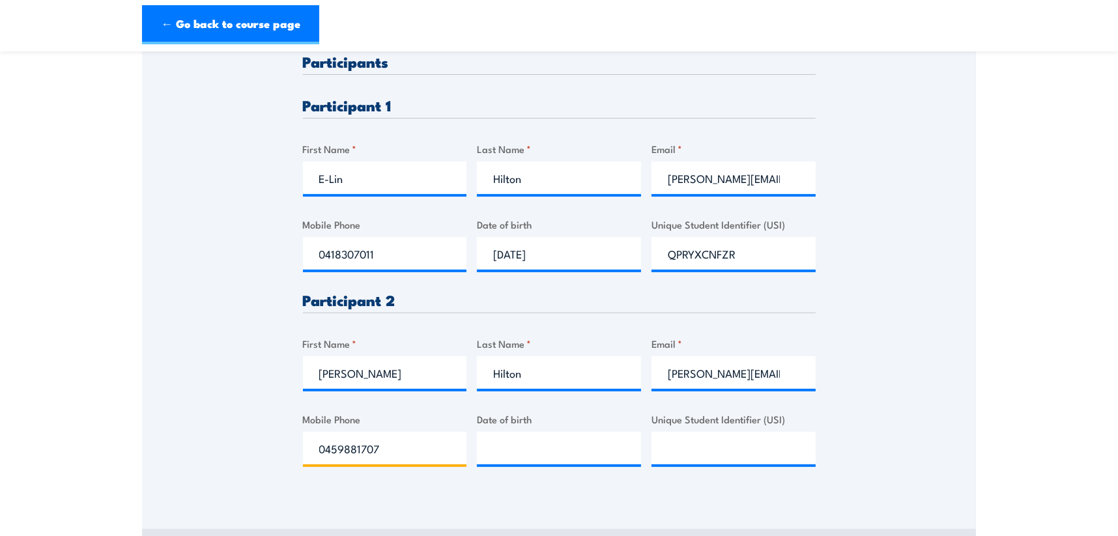
type input "0459881707"
click at [547, 451] on input "__/__/____" at bounding box center [559, 448] width 164 height 33
type input "01/08/1960"
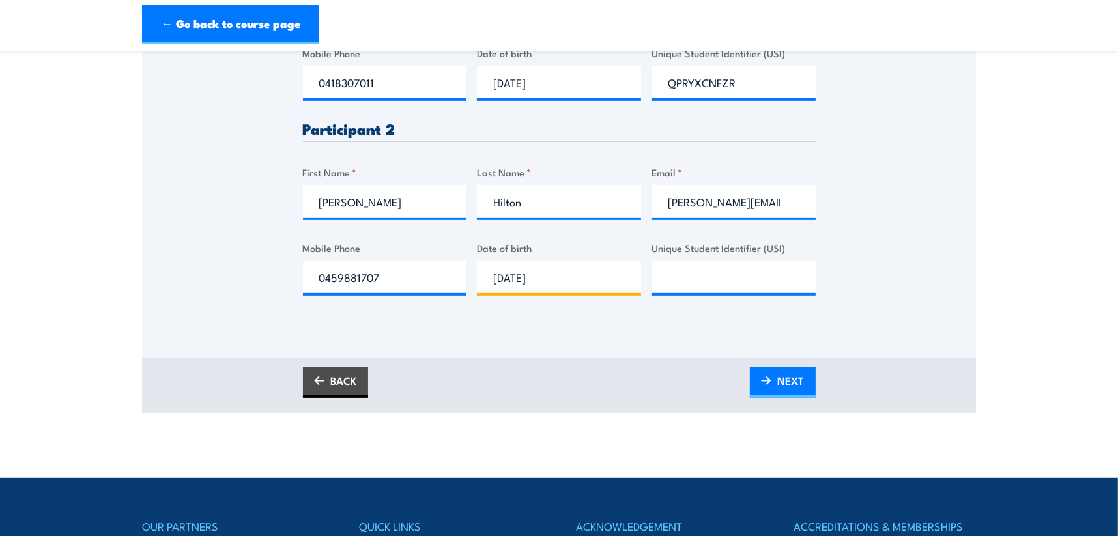
scroll to position [521, 0]
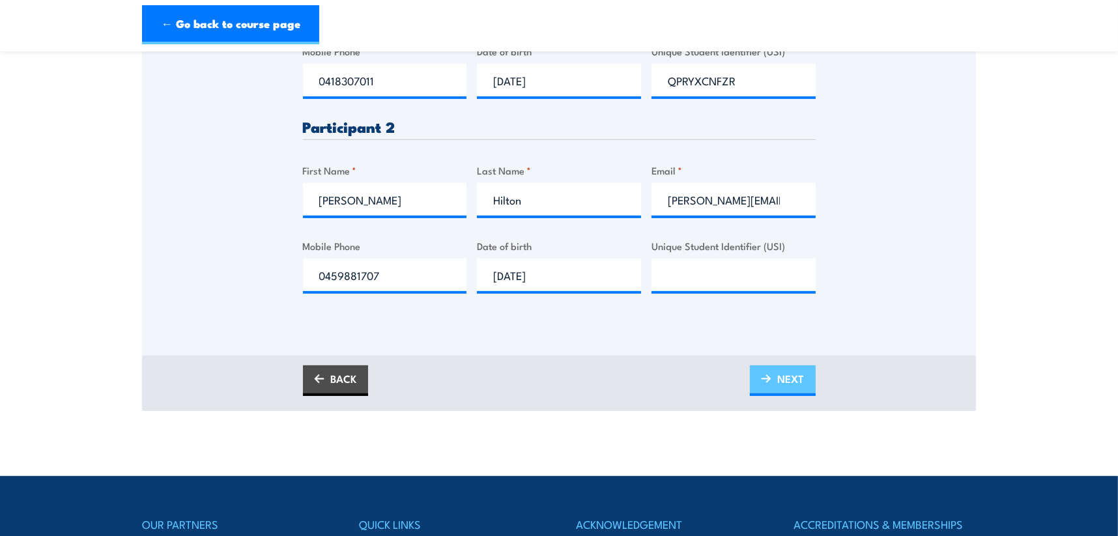
click at [807, 383] on link "NEXT" at bounding box center [783, 381] width 66 height 31
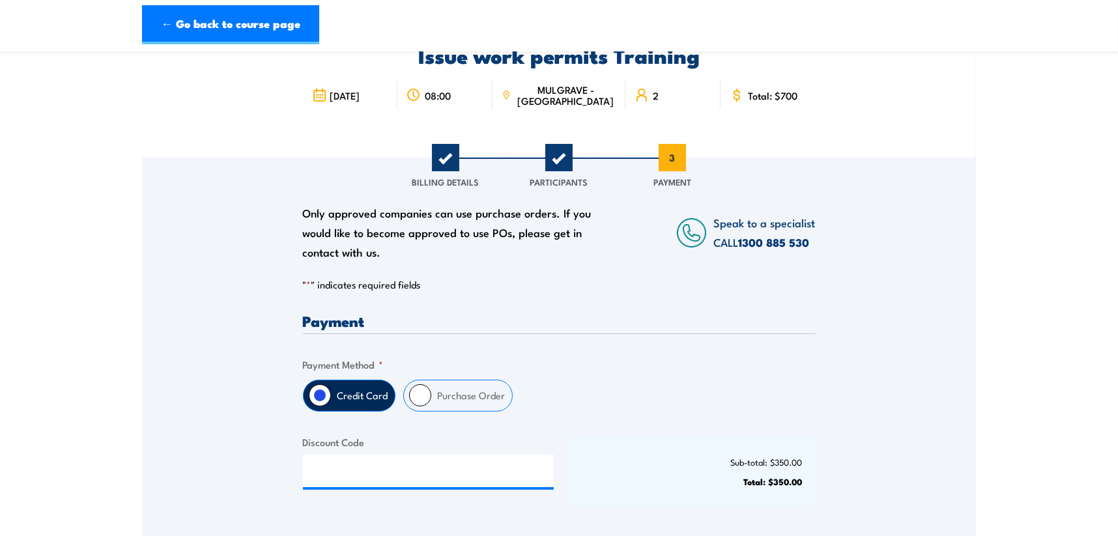
scroll to position [87, 0]
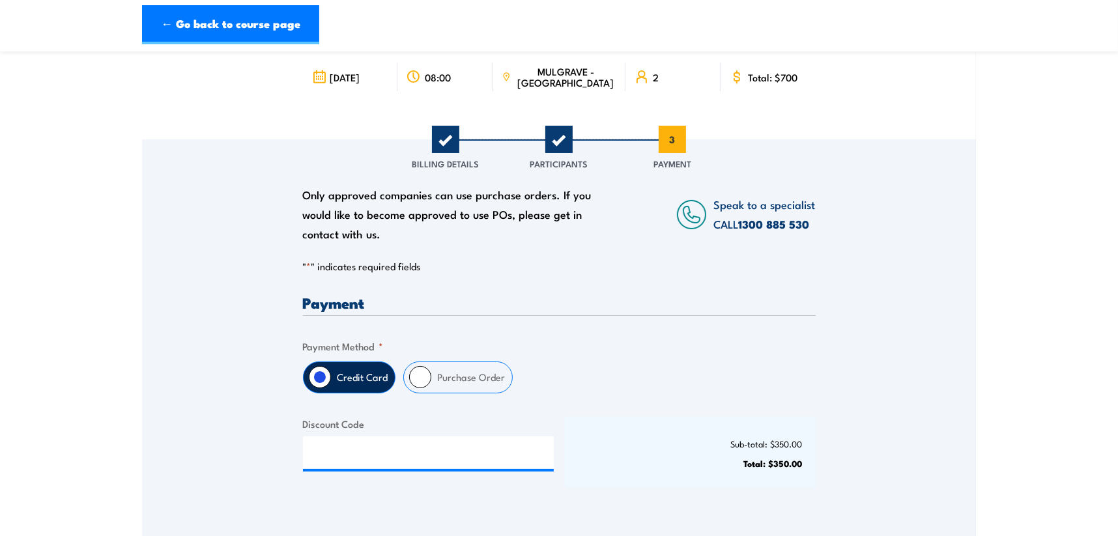
click at [489, 377] on label "Purchase Order" at bounding box center [471, 377] width 81 height 31
click at [431, 377] on input "Purchase Order" at bounding box center [420, 377] width 22 height 22
radio input "true"
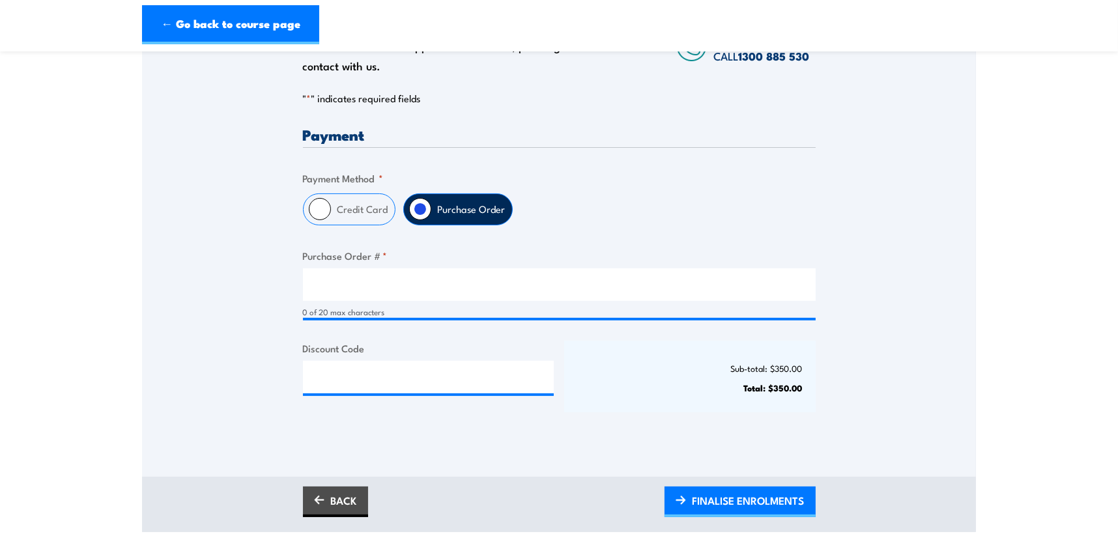
scroll to position [261, 0]
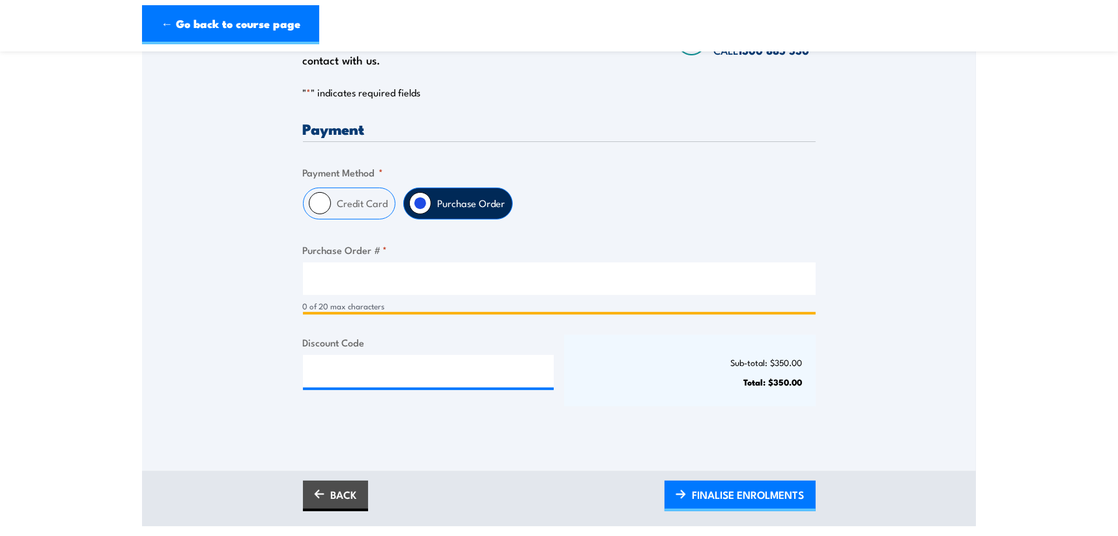
click at [355, 272] on input "Purchase Order # *" at bounding box center [559, 279] width 513 height 33
paste input "16319536"
type input "16319536"
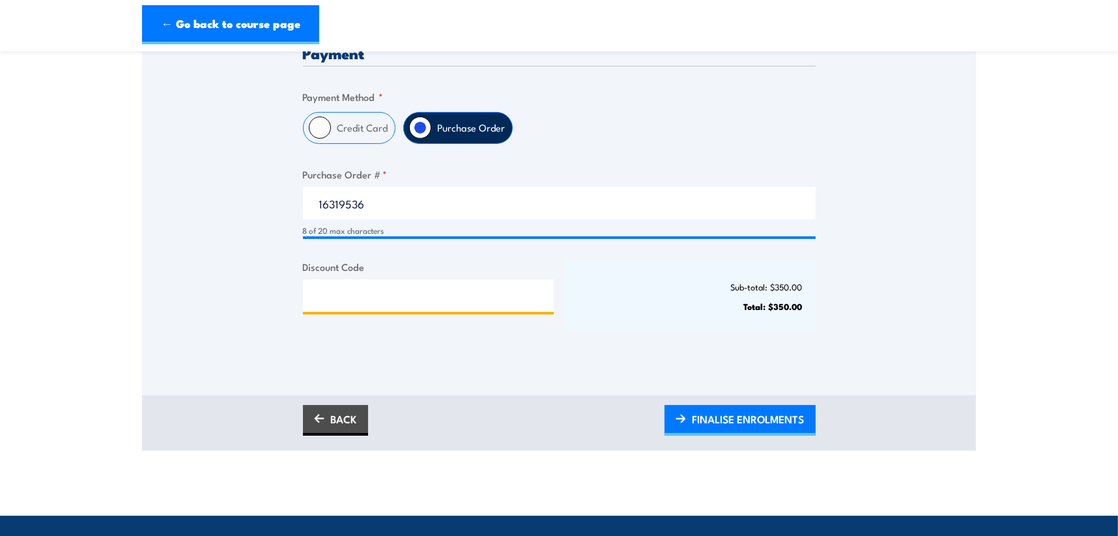
scroll to position [390, 0]
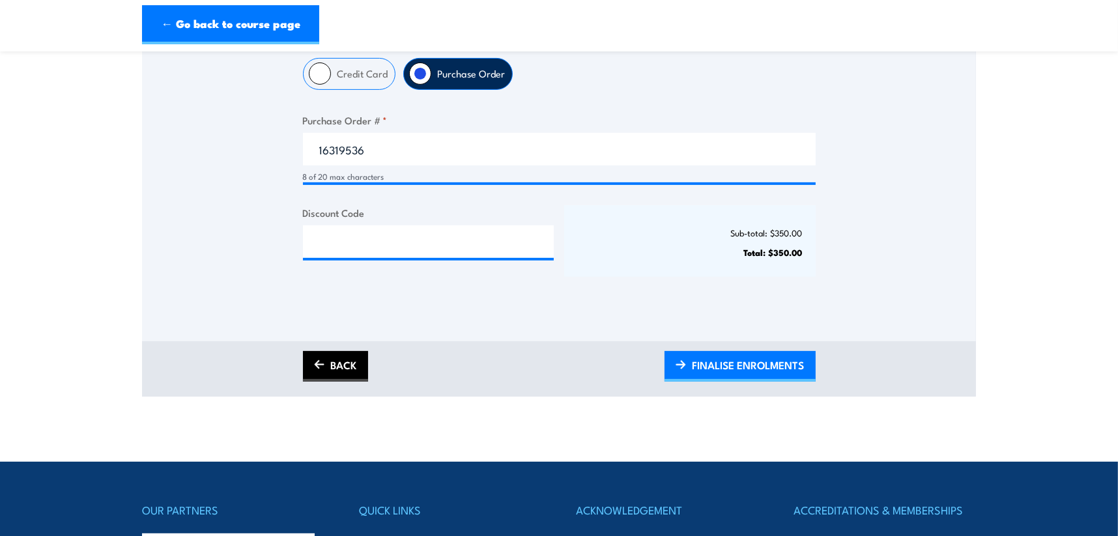
click at [335, 364] on link "BACK" at bounding box center [335, 366] width 65 height 31
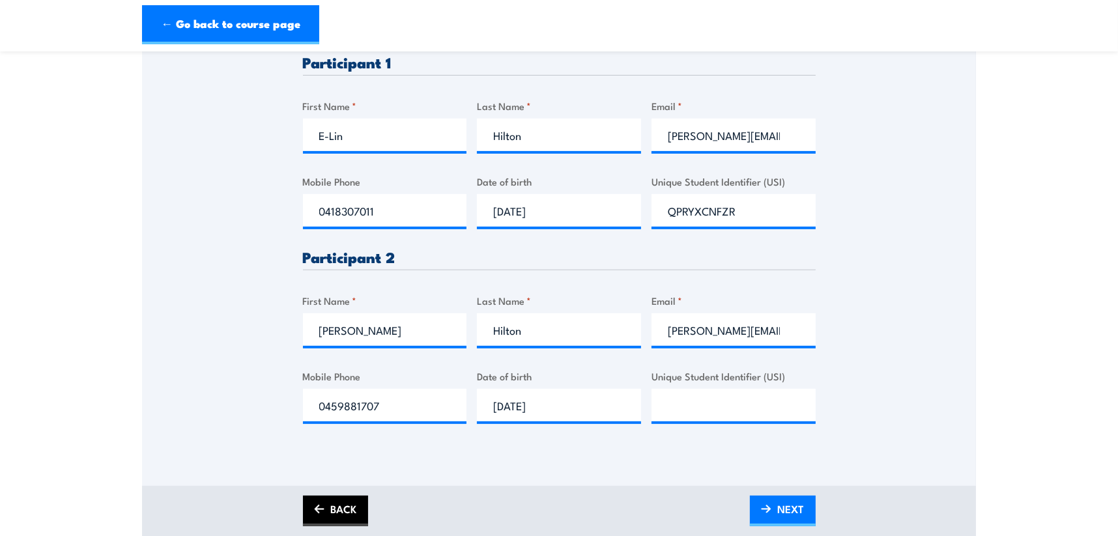
click at [344, 507] on link "BACK" at bounding box center [335, 511] width 65 height 31
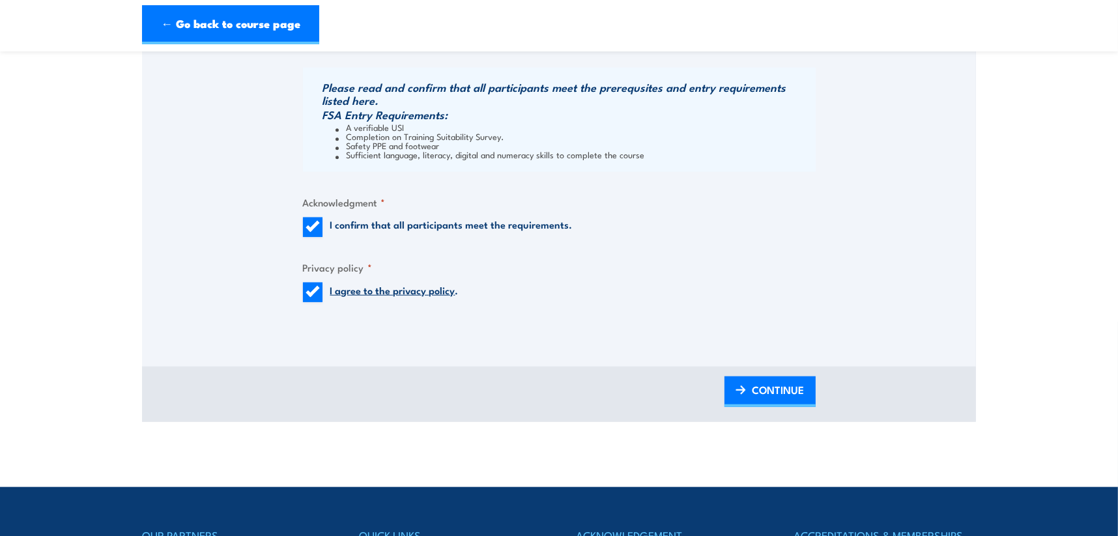
scroll to position [1346, 0]
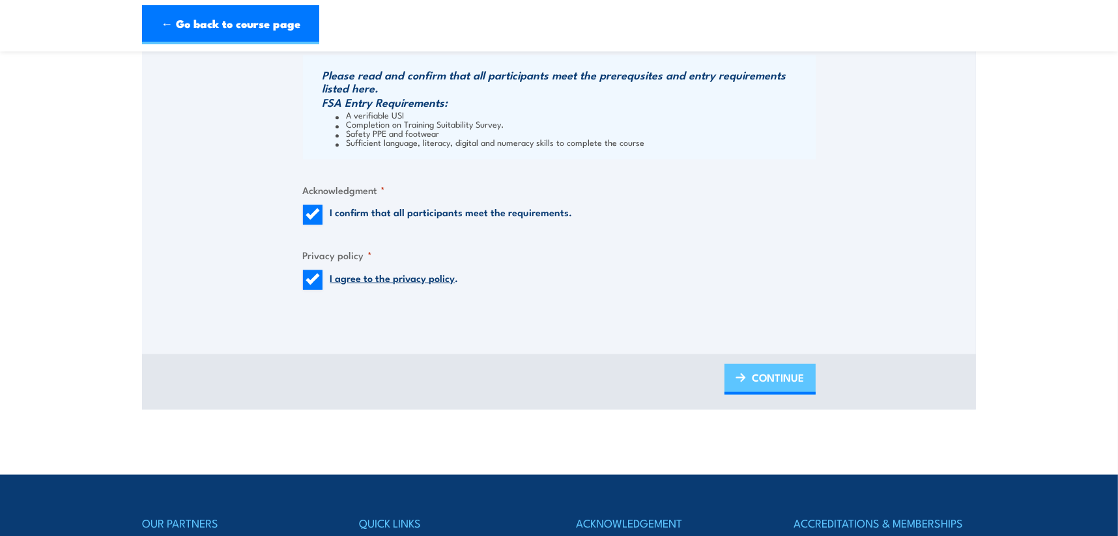
click at [780, 370] on span "CONTINUE" at bounding box center [779, 377] width 52 height 35
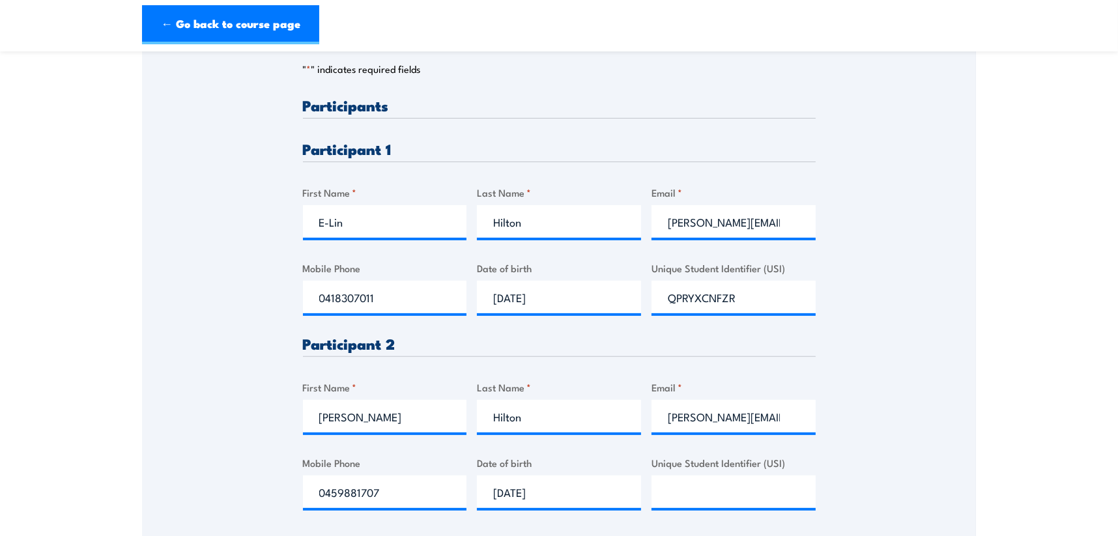
scroll to position [434, 0]
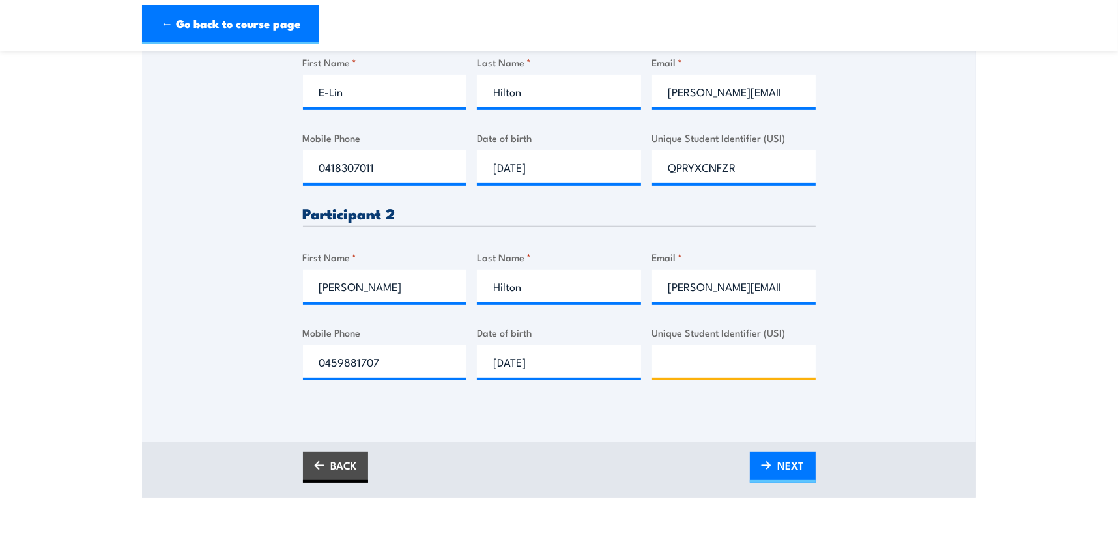
click at [689, 362] on input "Unique Student Identifier (USI)" at bounding box center [734, 361] width 164 height 33
type input "NVP6PV3VQX"
click at [801, 467] on span "NEXT" at bounding box center [791, 465] width 27 height 35
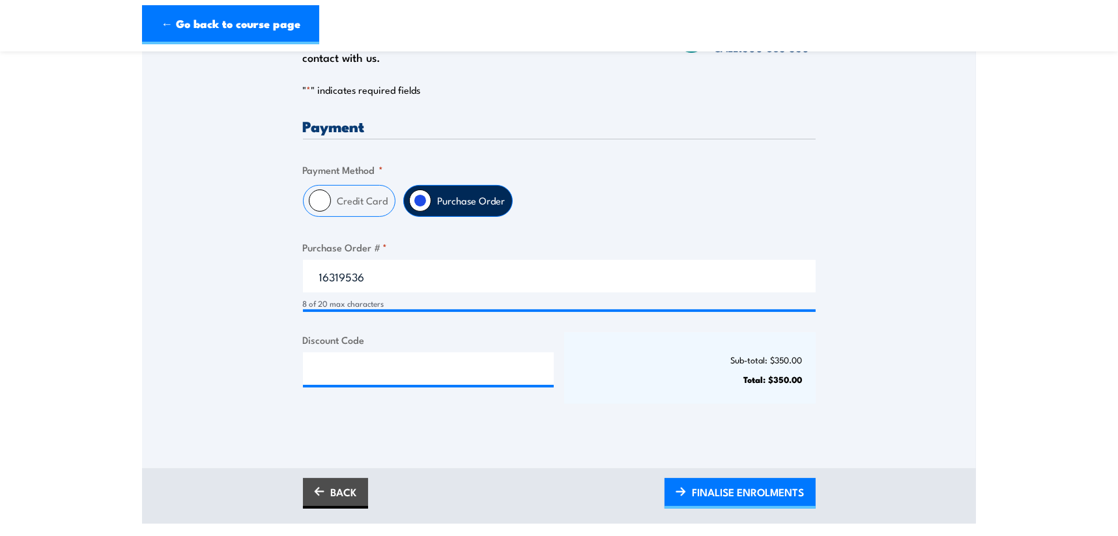
scroll to position [304, 0]
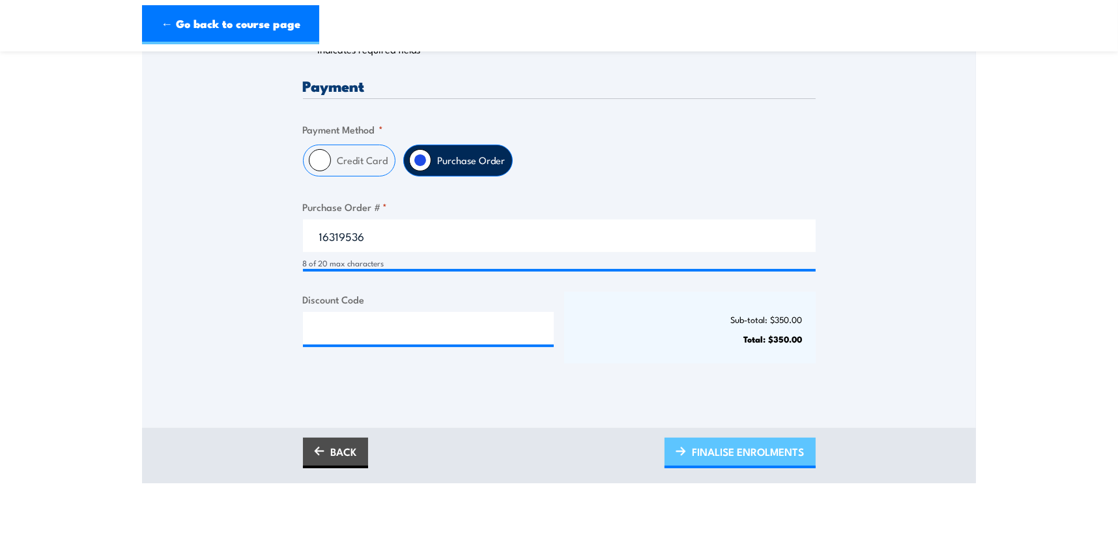
click at [770, 457] on span "FINALISE ENROLMENTS" at bounding box center [749, 452] width 112 height 35
